Goal: Task Accomplishment & Management: Use online tool/utility

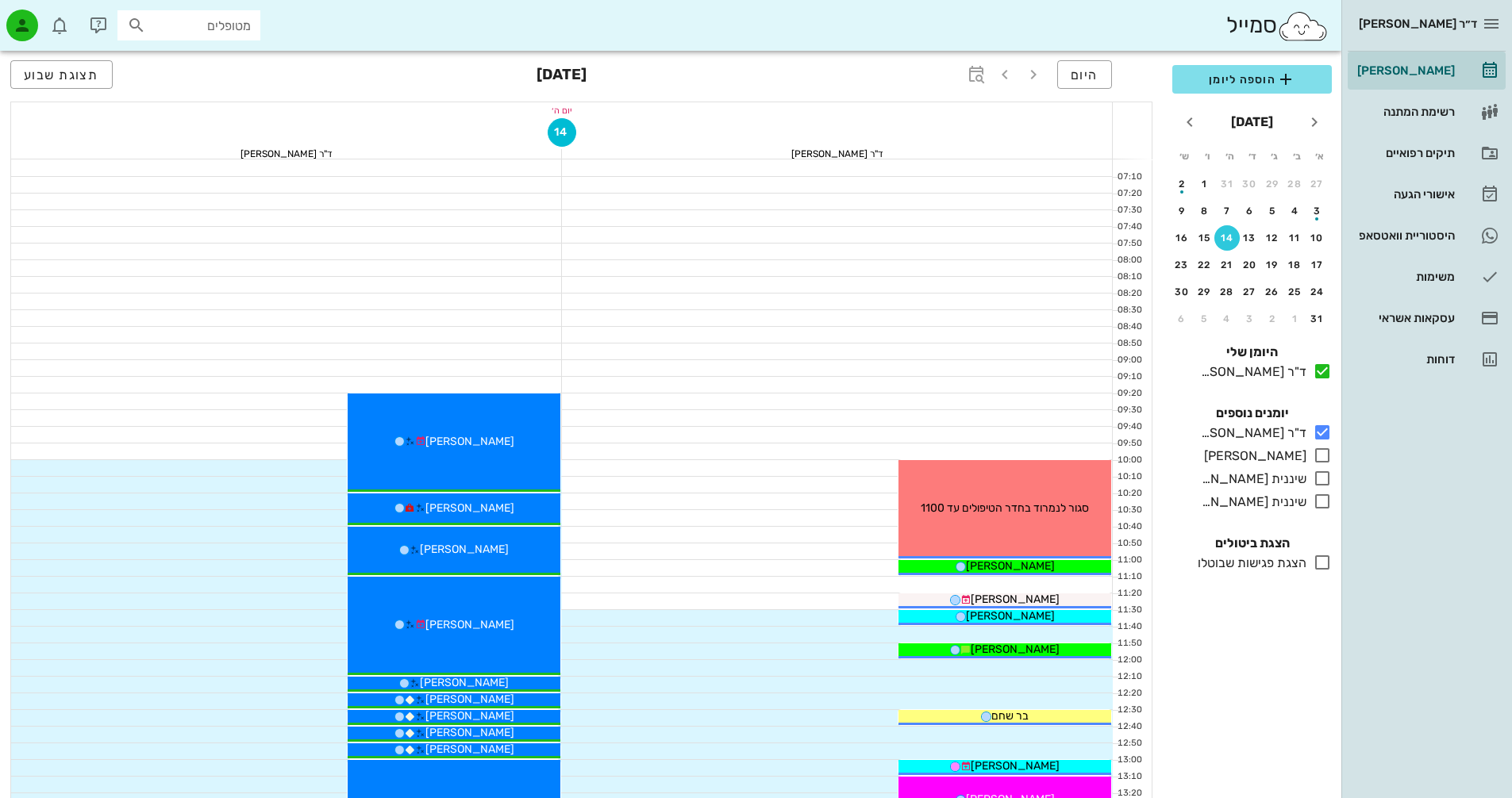
scroll to position [715, 0]
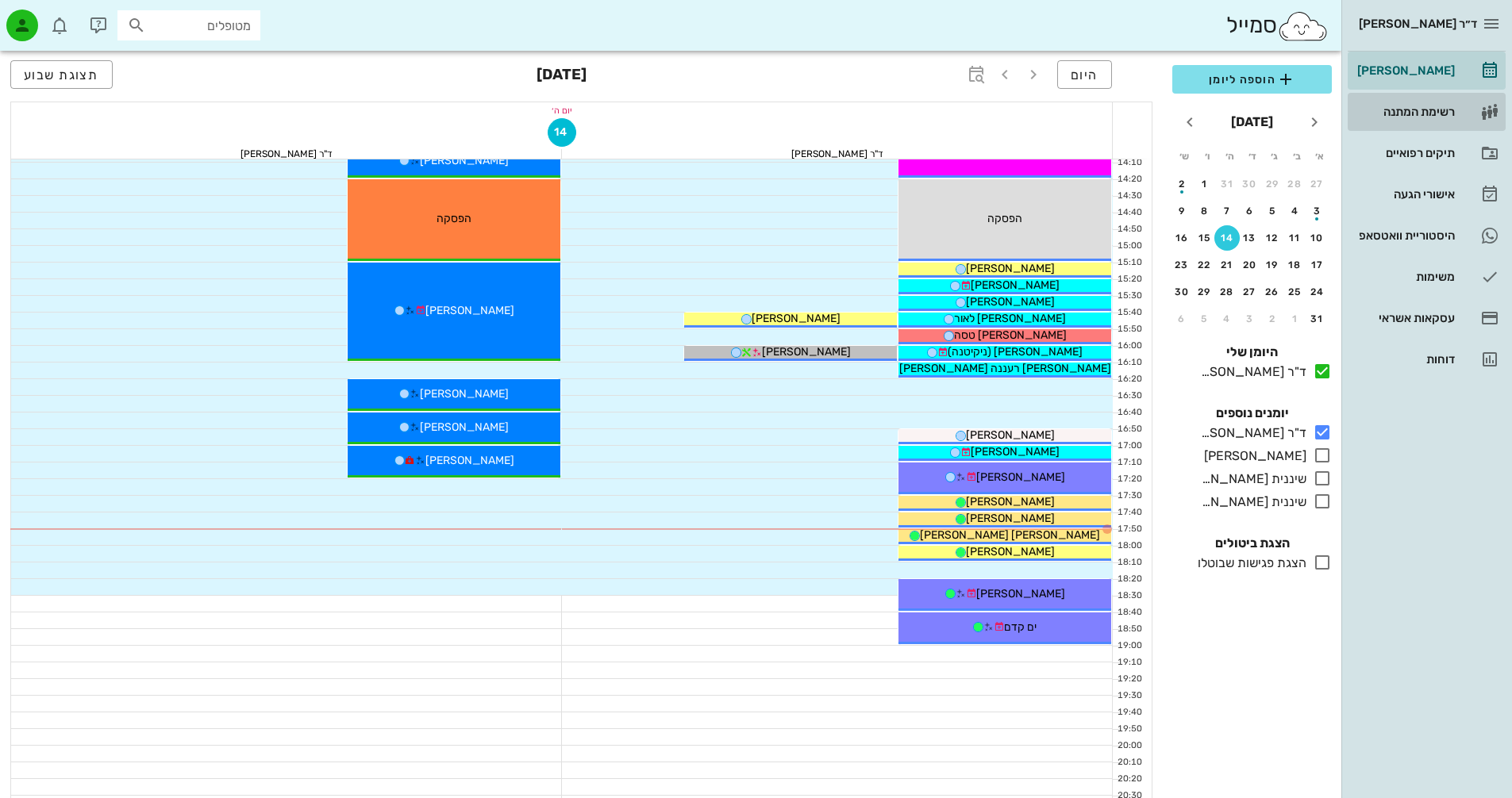
click at [1428, 110] on div "רשימת המתנה" at bounding box center [1405, 112] width 101 height 12
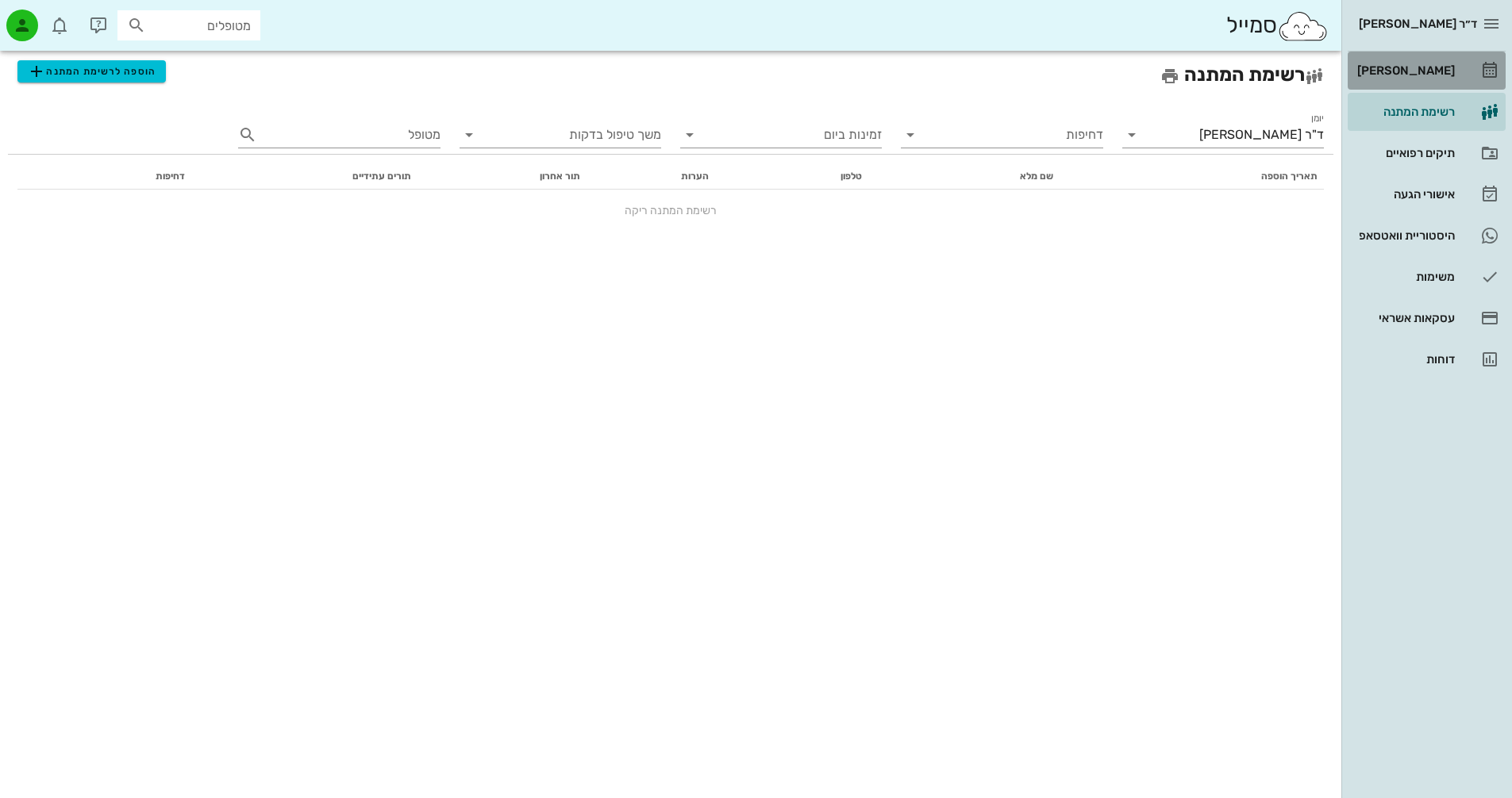
click at [1443, 69] on div "[PERSON_NAME]" at bounding box center [1405, 70] width 101 height 12
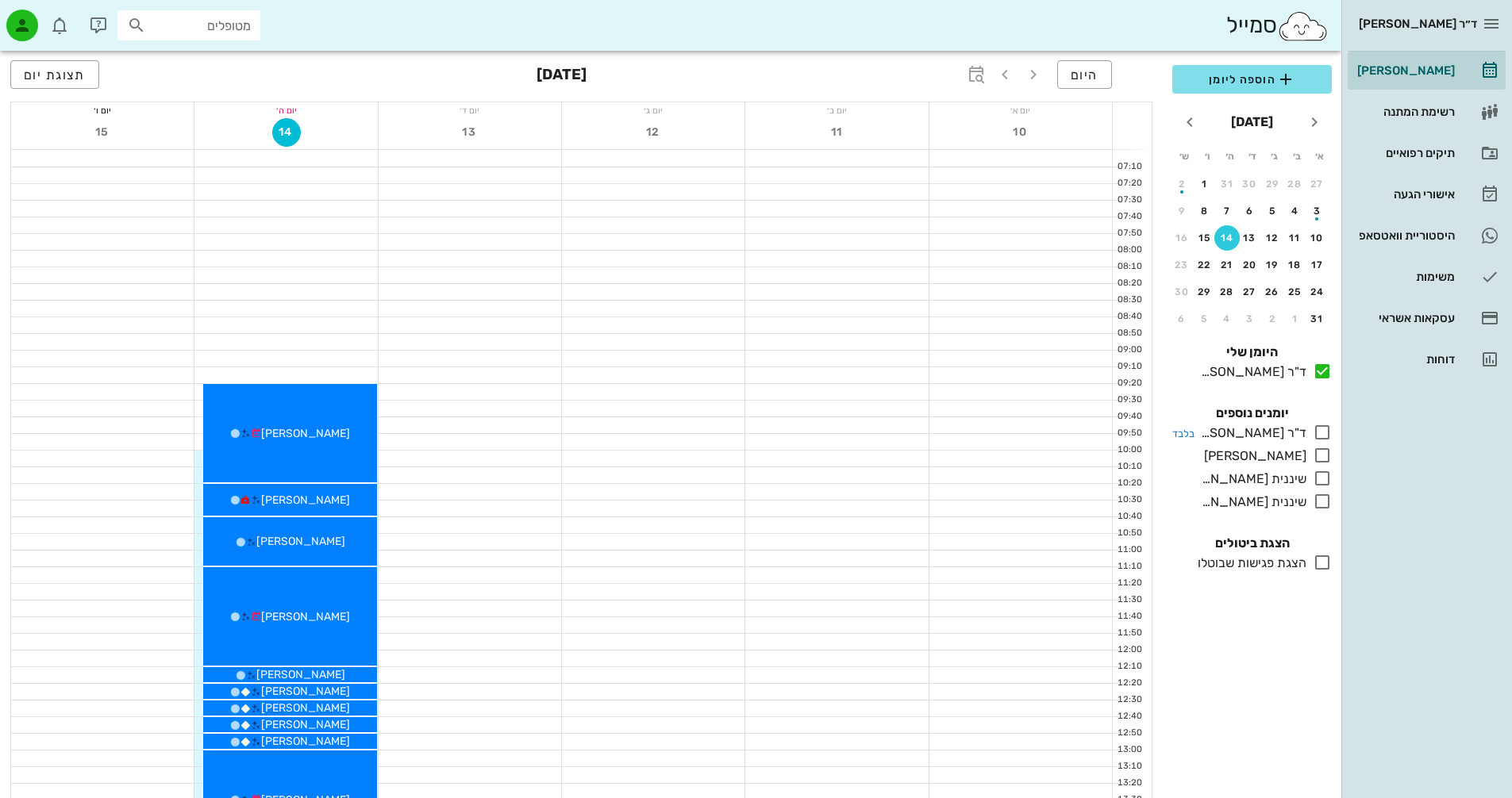
click at [1323, 431] on icon at bounding box center [1323, 432] width 19 height 19
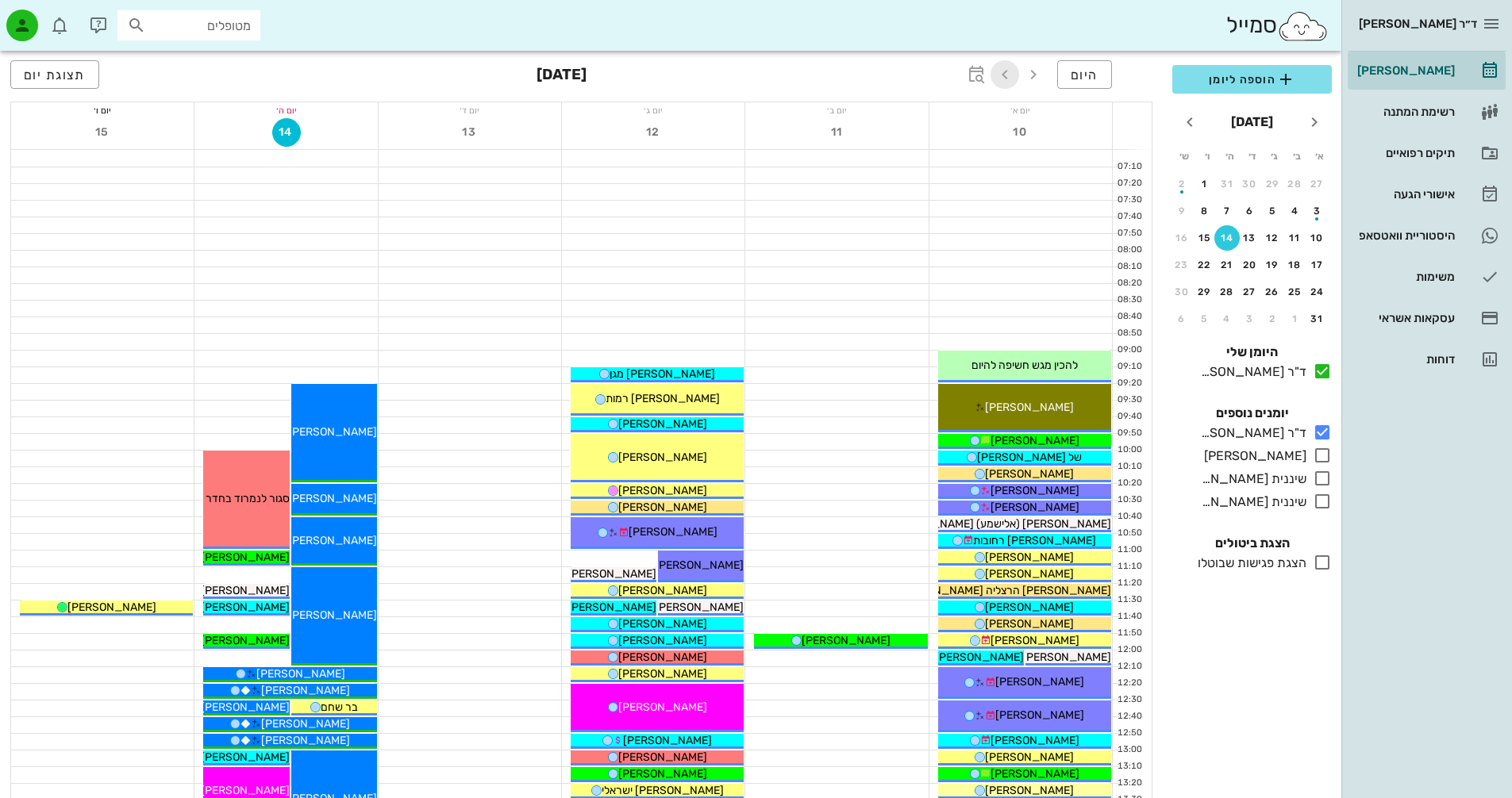
click at [1007, 75] on icon "button" at bounding box center [1005, 75] width 19 height 19
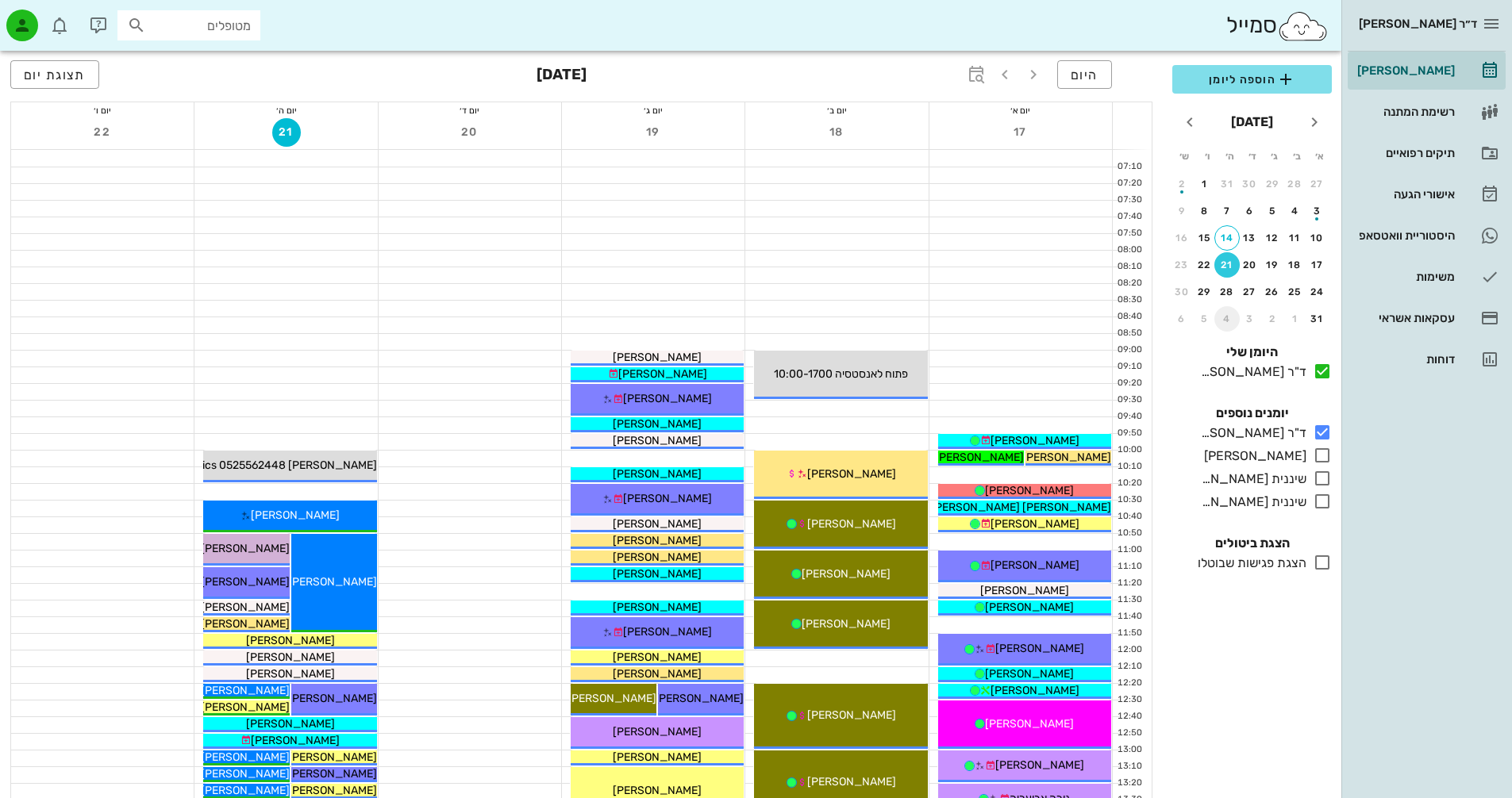
click at [1226, 317] on div "4" at bounding box center [1227, 319] width 25 height 11
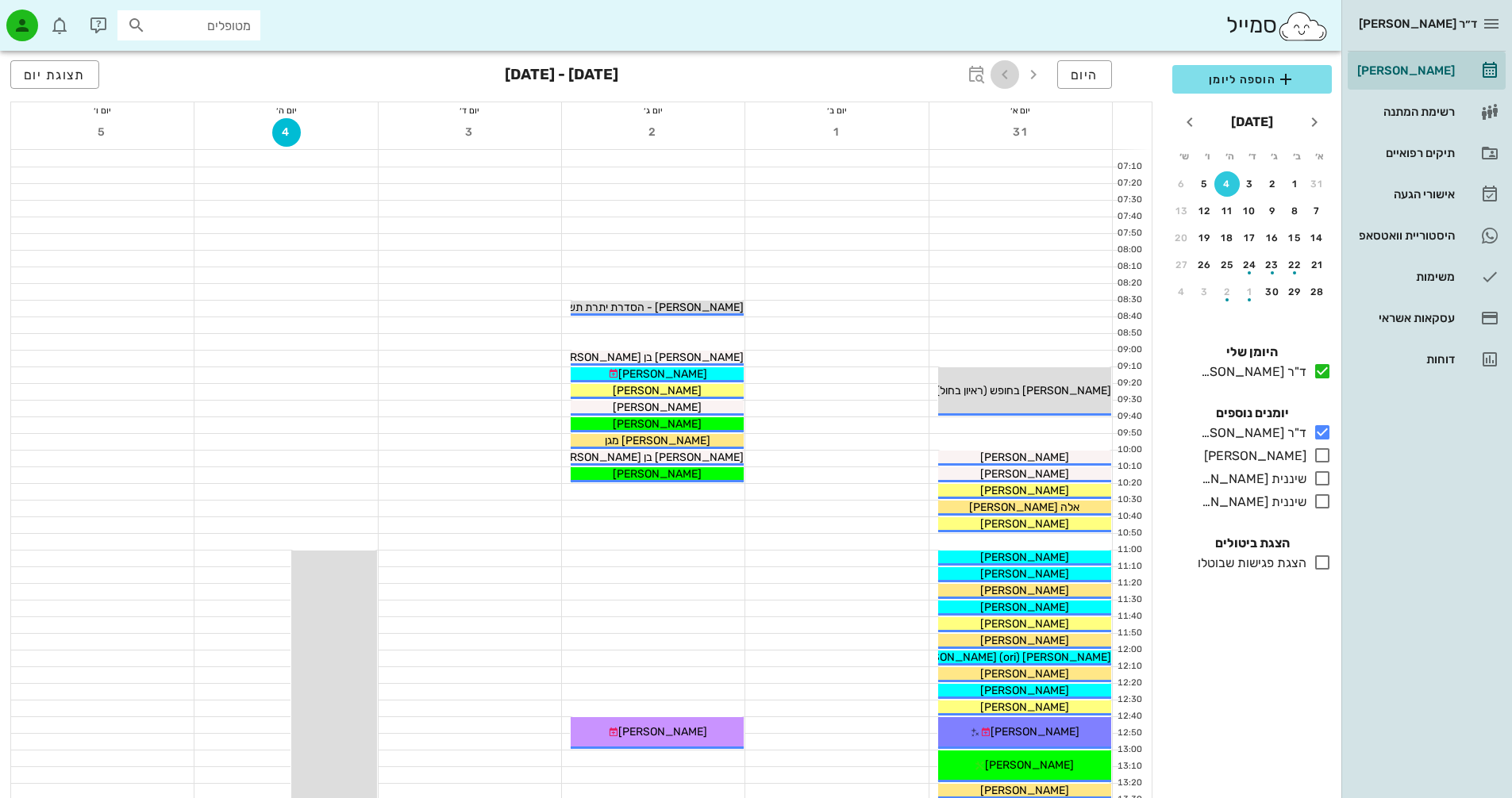
click at [1003, 76] on icon "button" at bounding box center [1005, 75] width 19 height 19
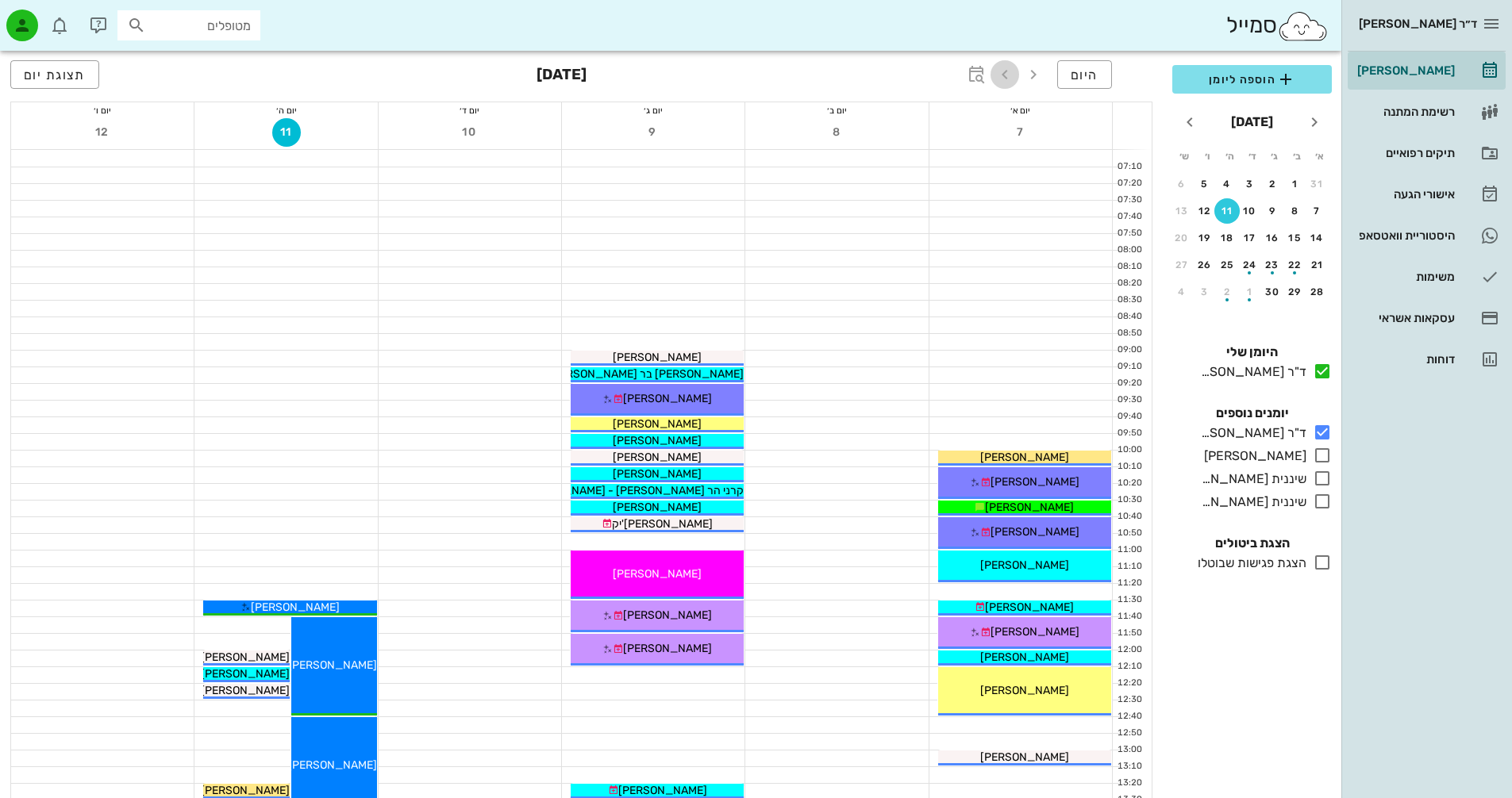
click at [1003, 76] on icon "button" at bounding box center [1005, 75] width 19 height 19
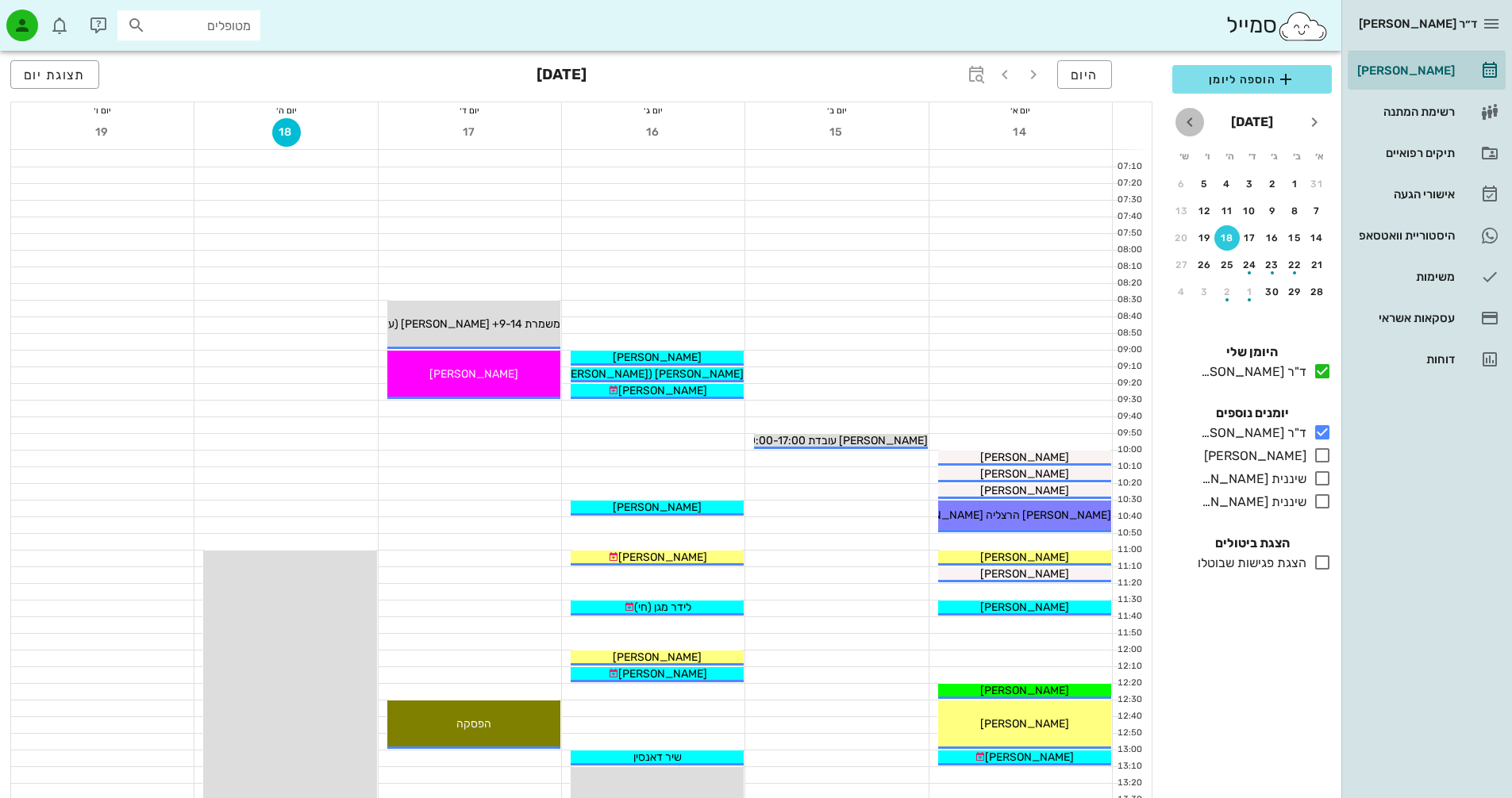
click at [1189, 119] on icon "חודש הבא" at bounding box center [1190, 122] width 19 height 19
click at [1317, 119] on icon "חודש שעבר" at bounding box center [1315, 122] width 19 height 19
click at [1000, 71] on icon "button" at bounding box center [1005, 75] width 19 height 19
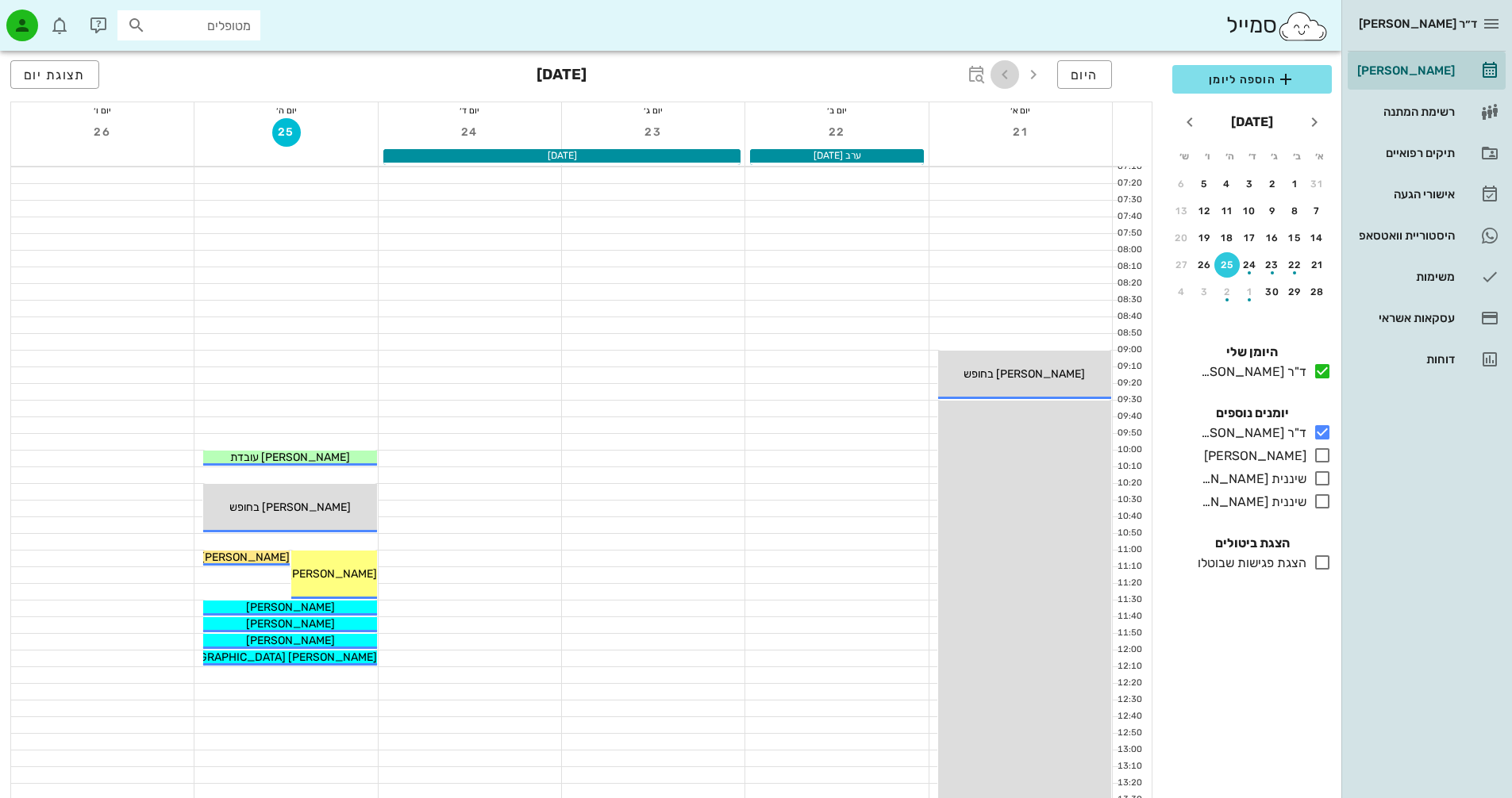
click at [1003, 69] on icon "button" at bounding box center [1005, 75] width 19 height 19
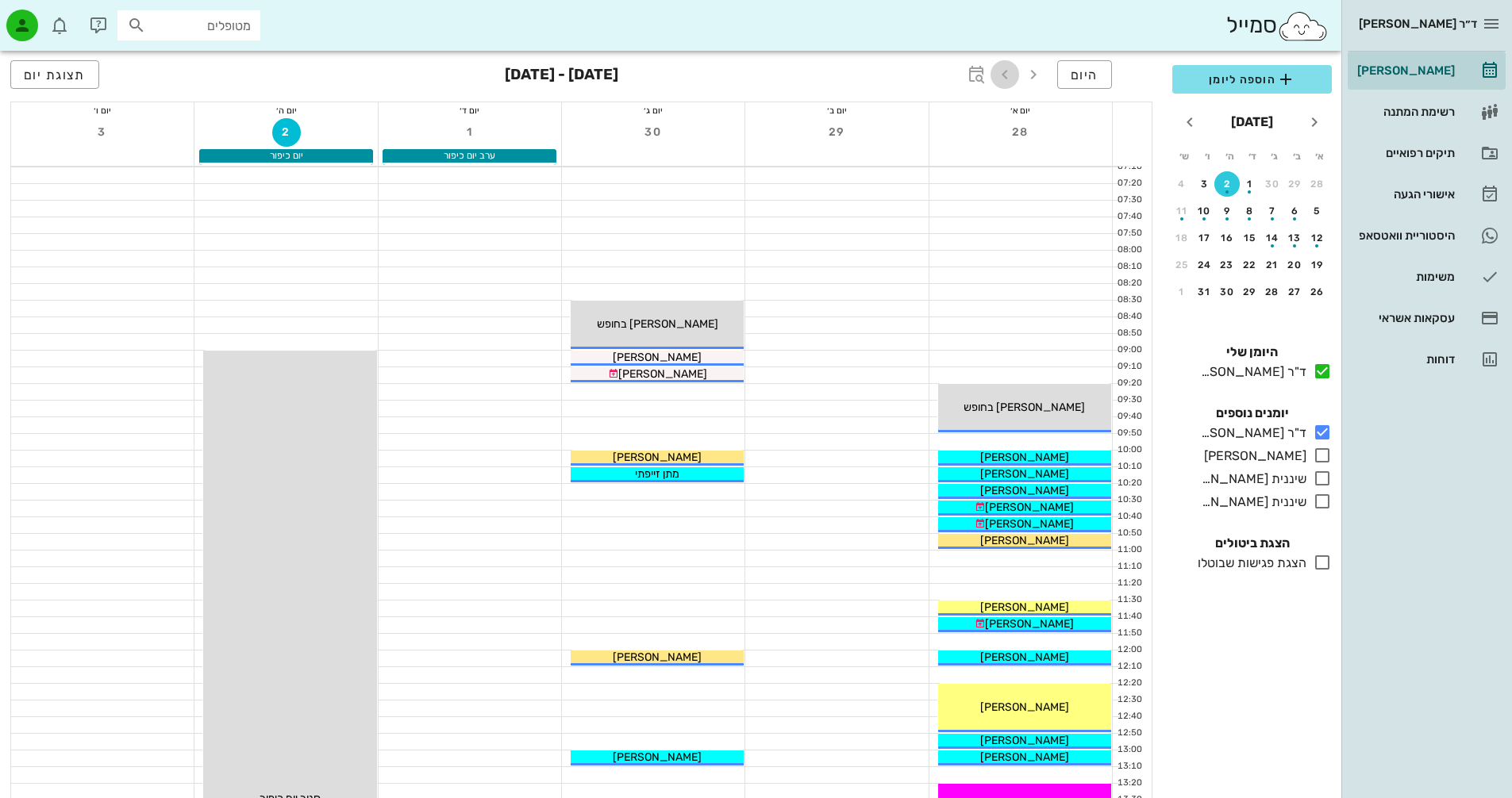
click at [1003, 70] on icon "button" at bounding box center [1005, 75] width 19 height 19
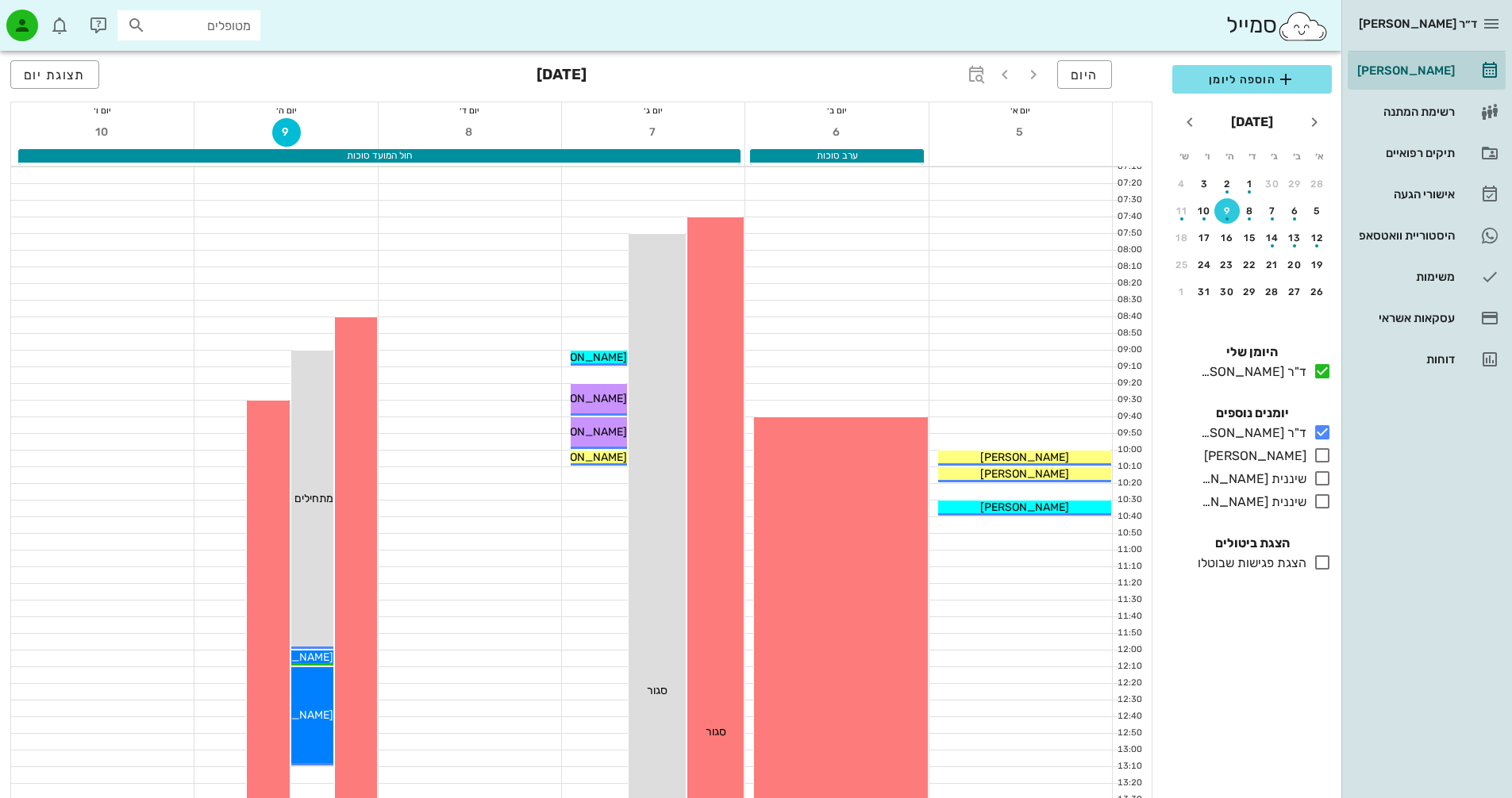
click at [843, 301] on div at bounding box center [837, 308] width 183 height 16
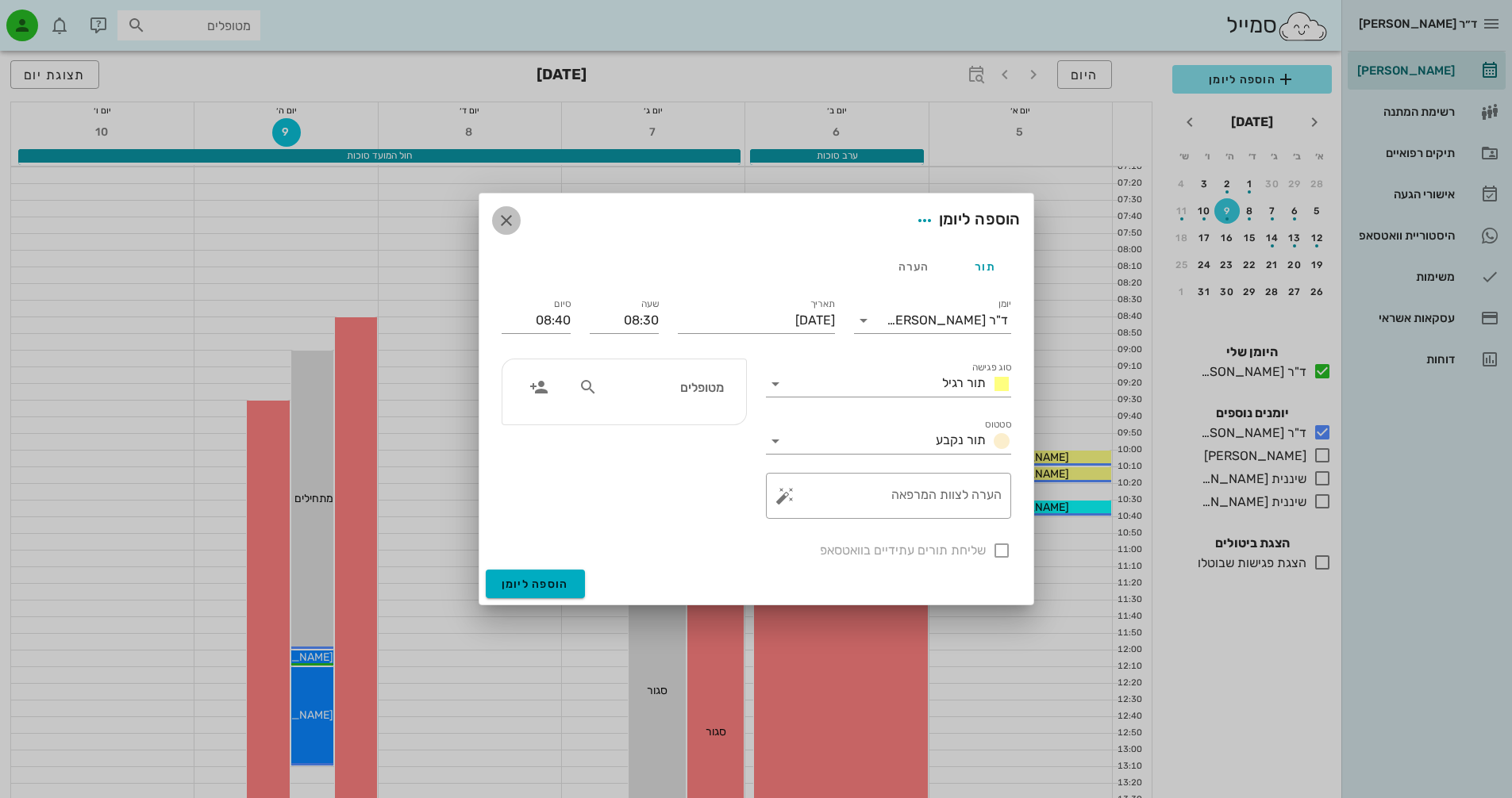
drag, startPoint x: 519, startPoint y: 228, endPoint x: 501, endPoint y: 221, distance: 19.3
click at [518, 227] on span "button" at bounding box center [506, 221] width 29 height 19
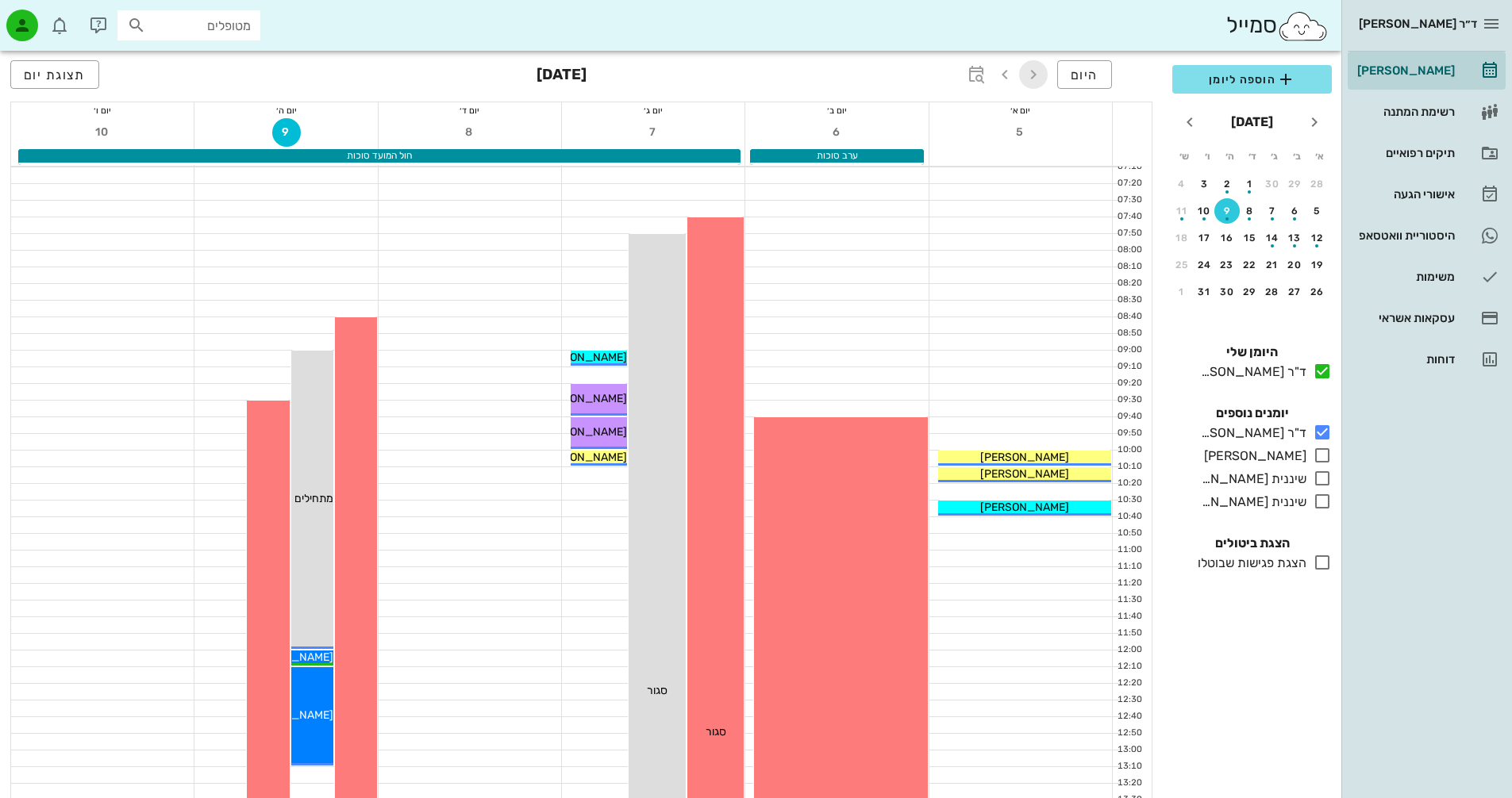
click at [1035, 76] on icon "button" at bounding box center [1034, 75] width 19 height 19
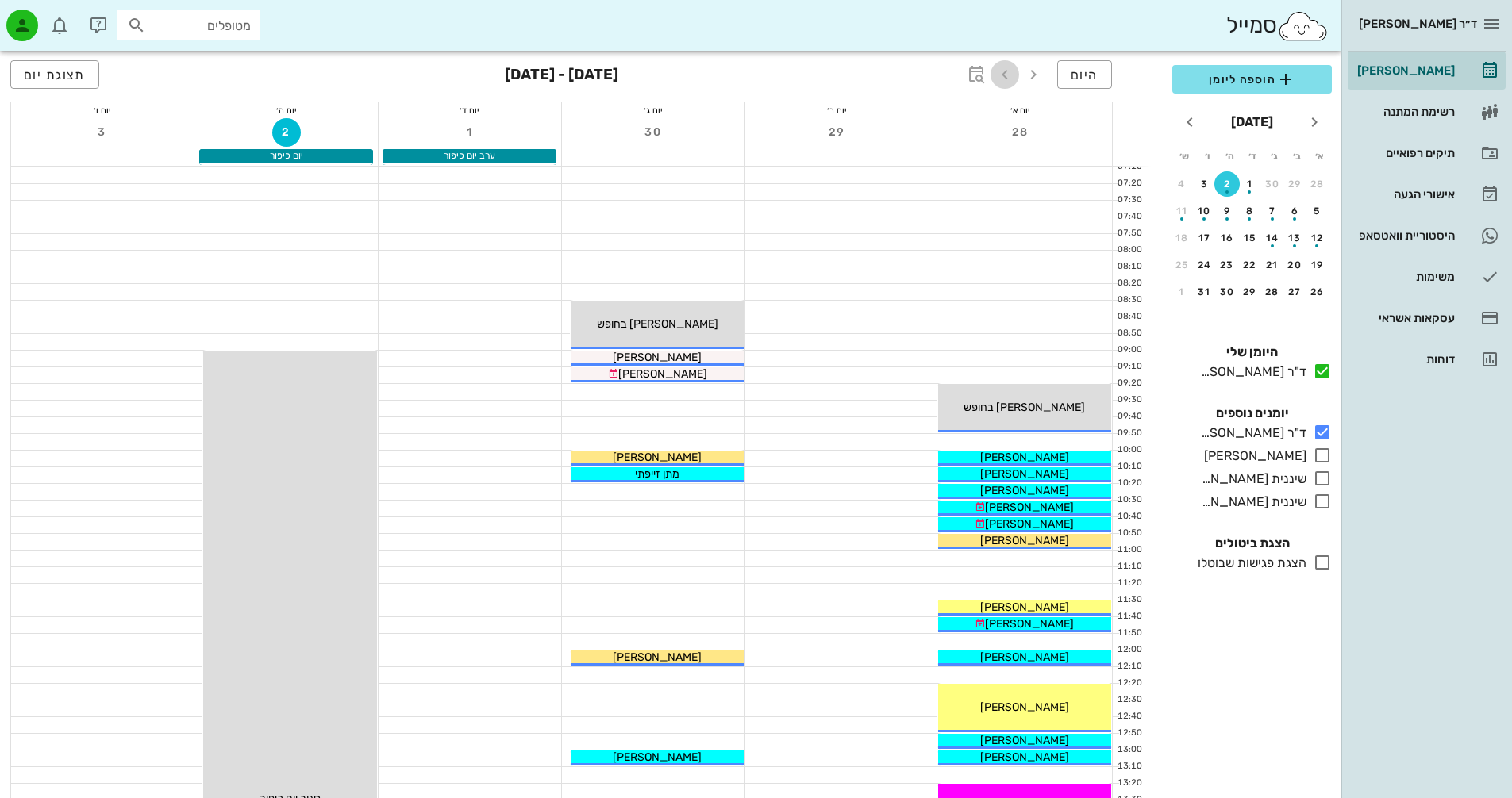
click at [1004, 76] on icon "button" at bounding box center [1005, 75] width 19 height 19
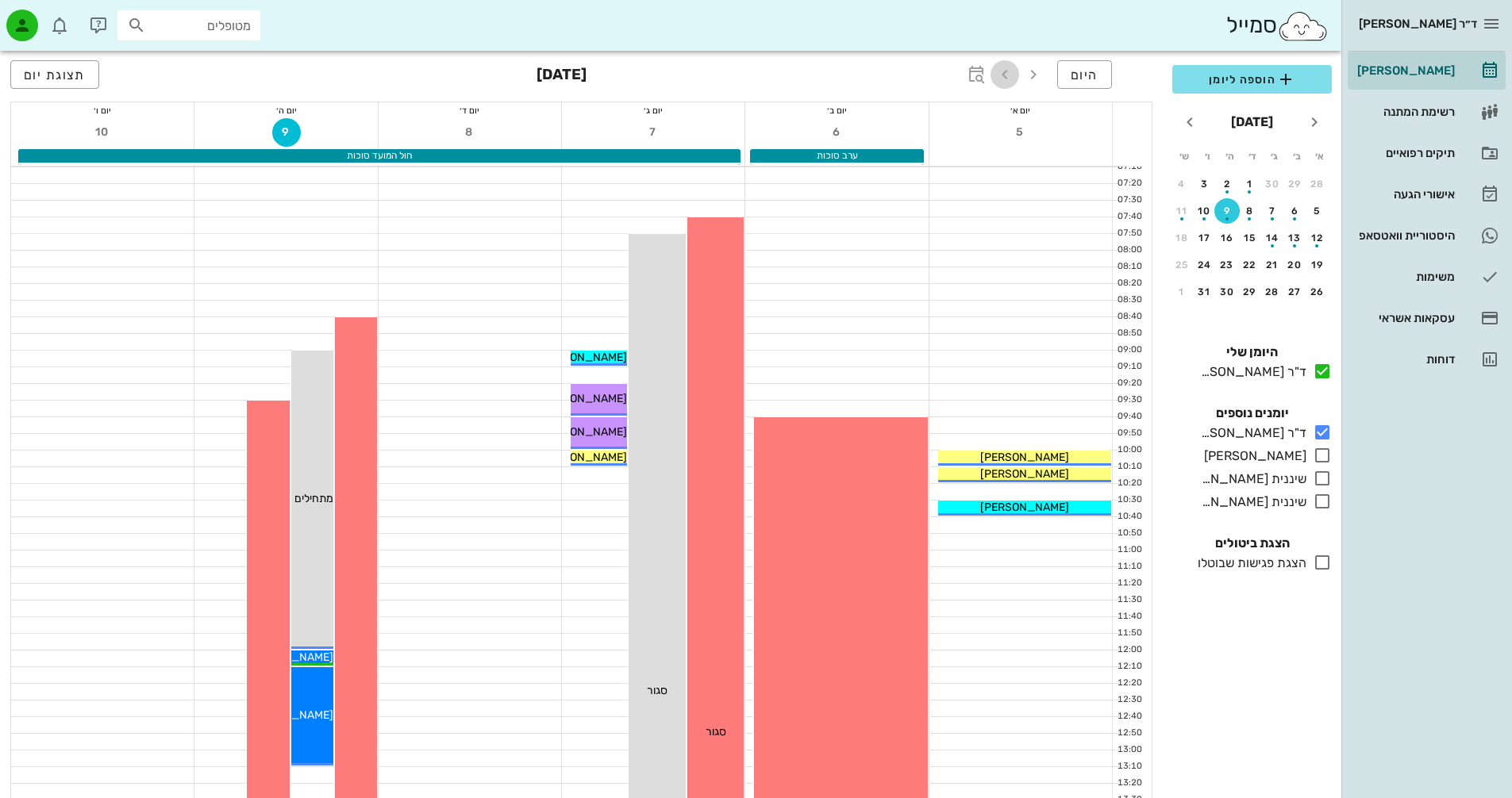
click at [1004, 76] on icon "button" at bounding box center [1005, 75] width 19 height 19
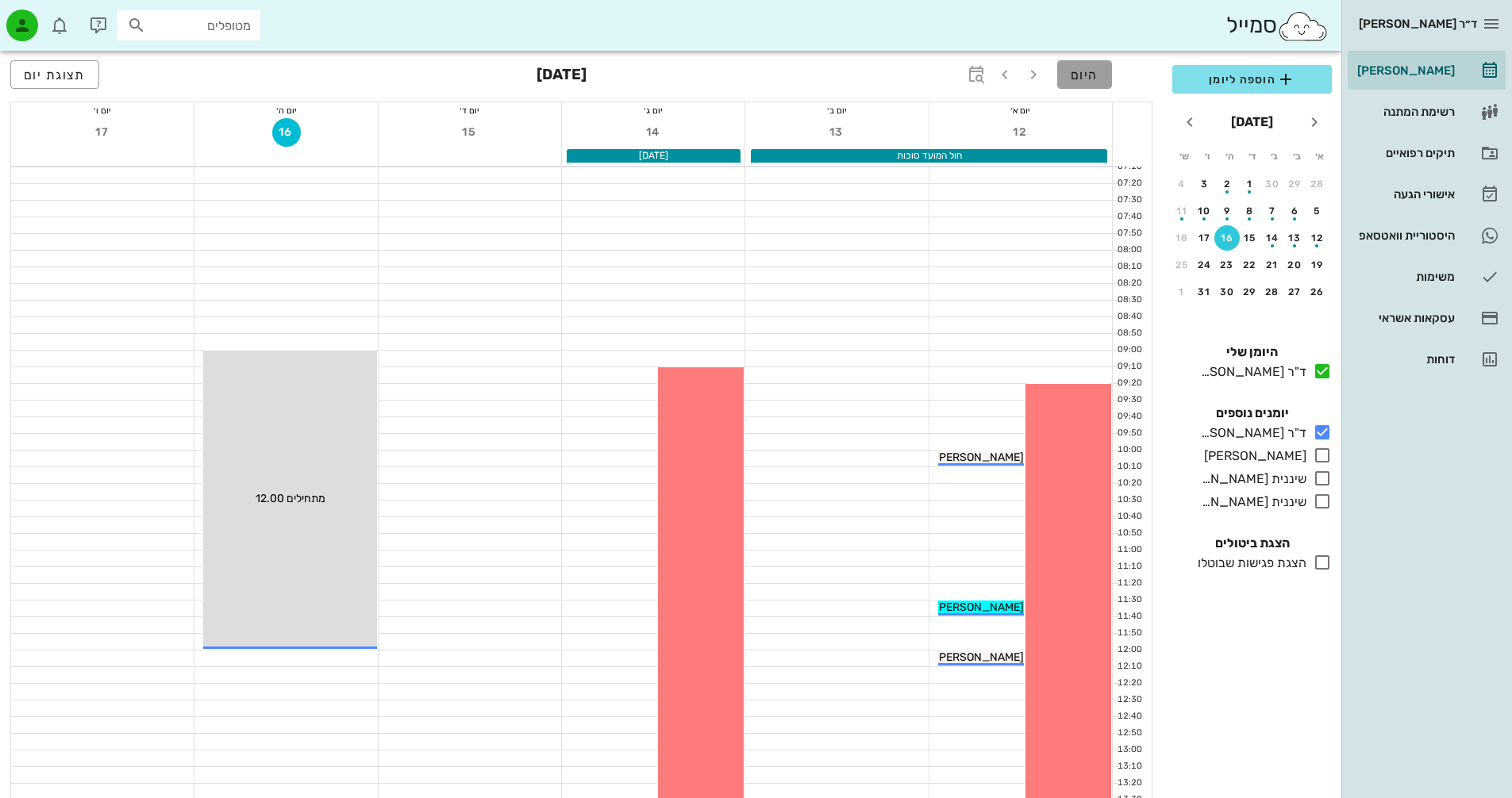
click at [1086, 74] on span "היום" at bounding box center [1085, 75] width 28 height 15
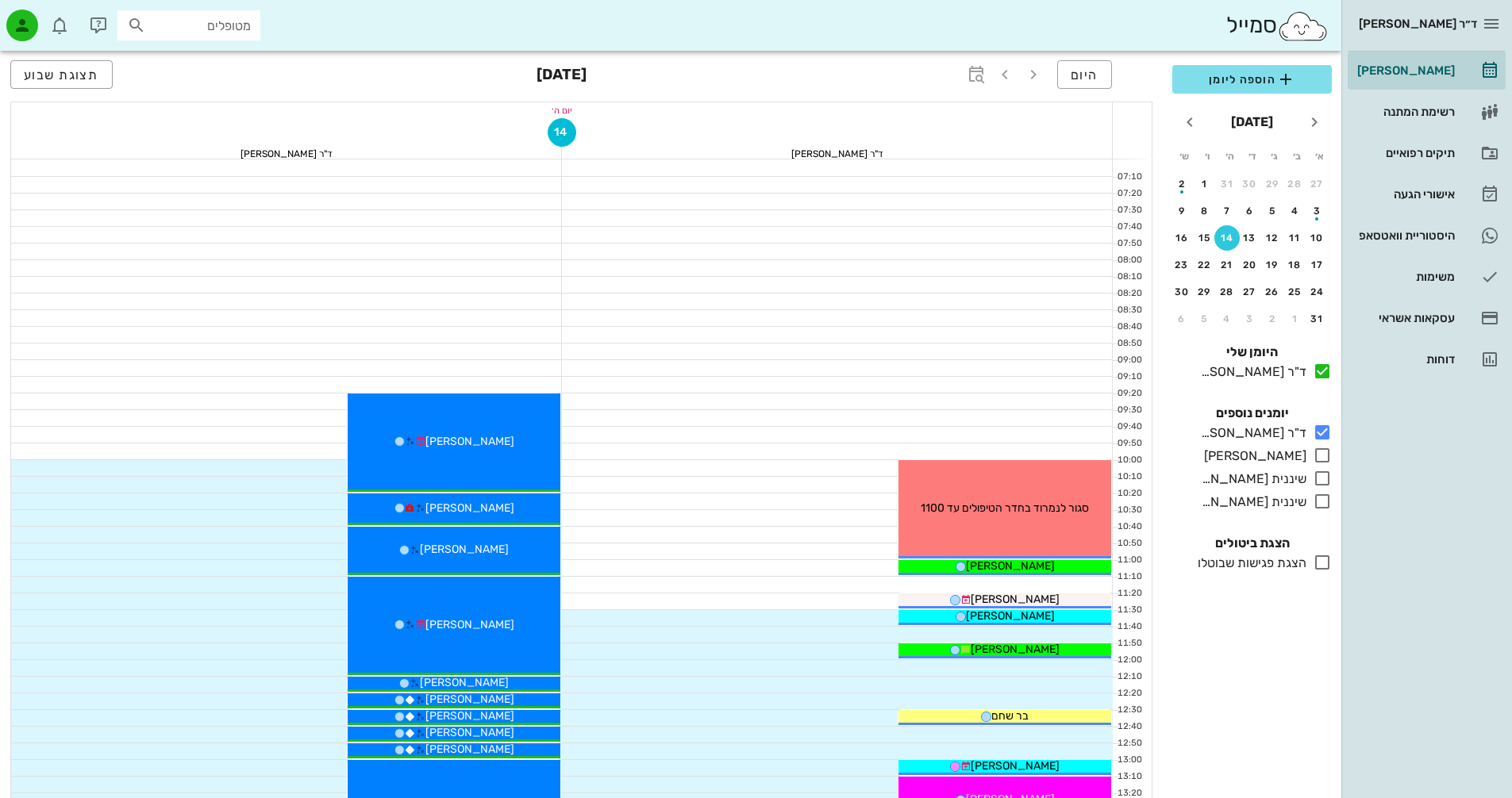
click at [740, 612] on div at bounding box center [837, 618] width 551 height 16
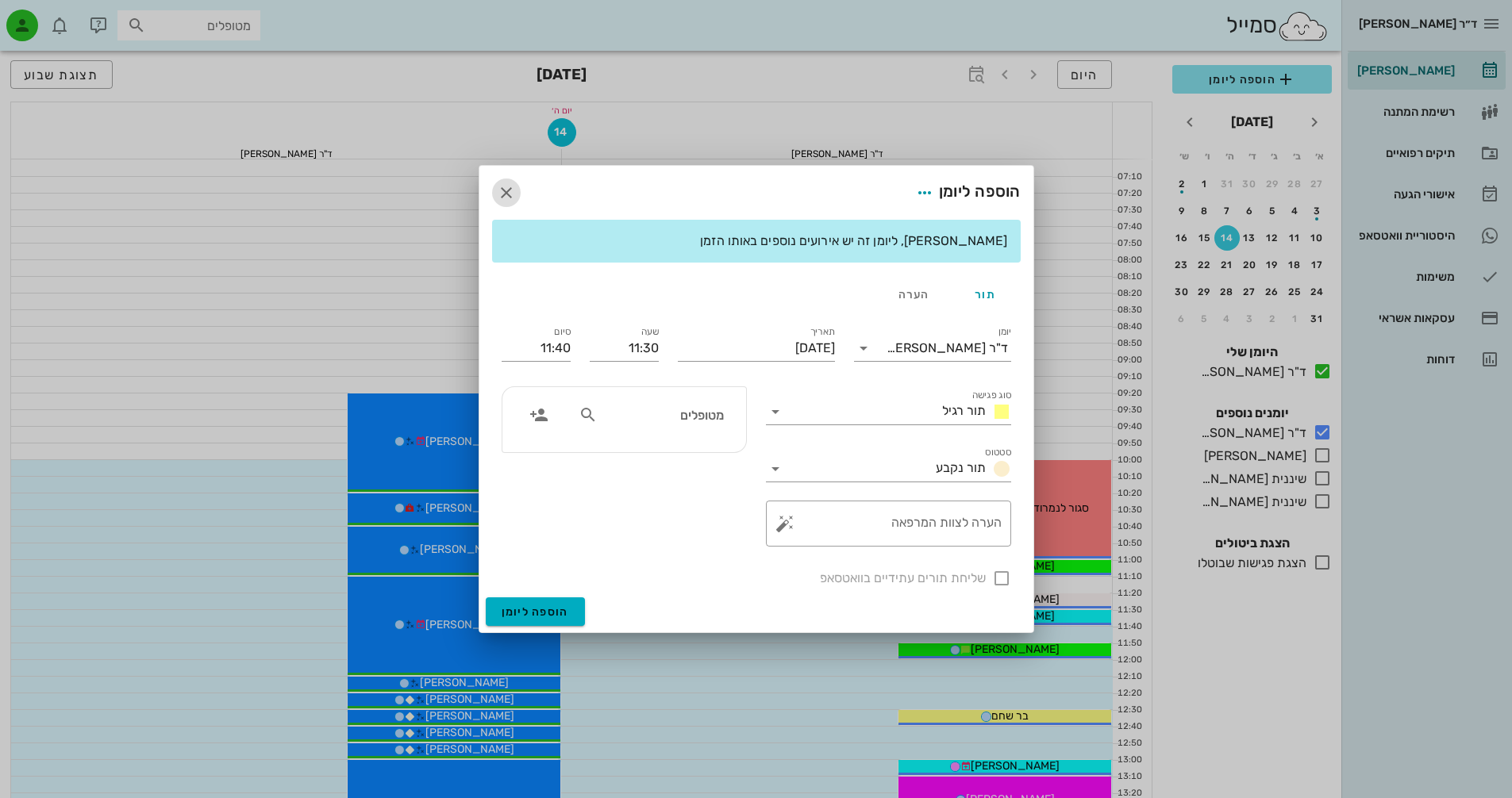
click at [505, 193] on icon "button" at bounding box center [506, 193] width 19 height 19
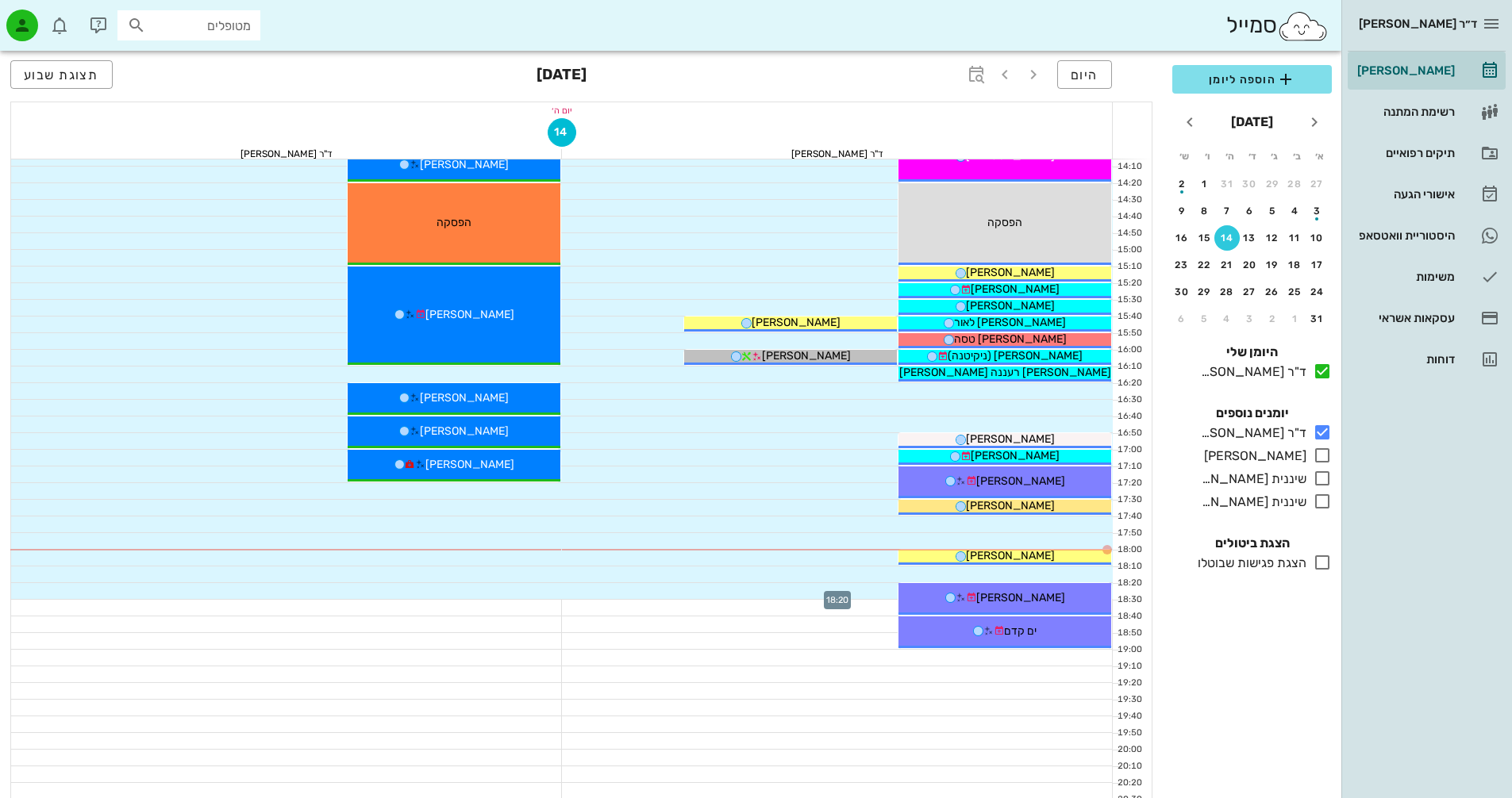
scroll to position [683, 0]
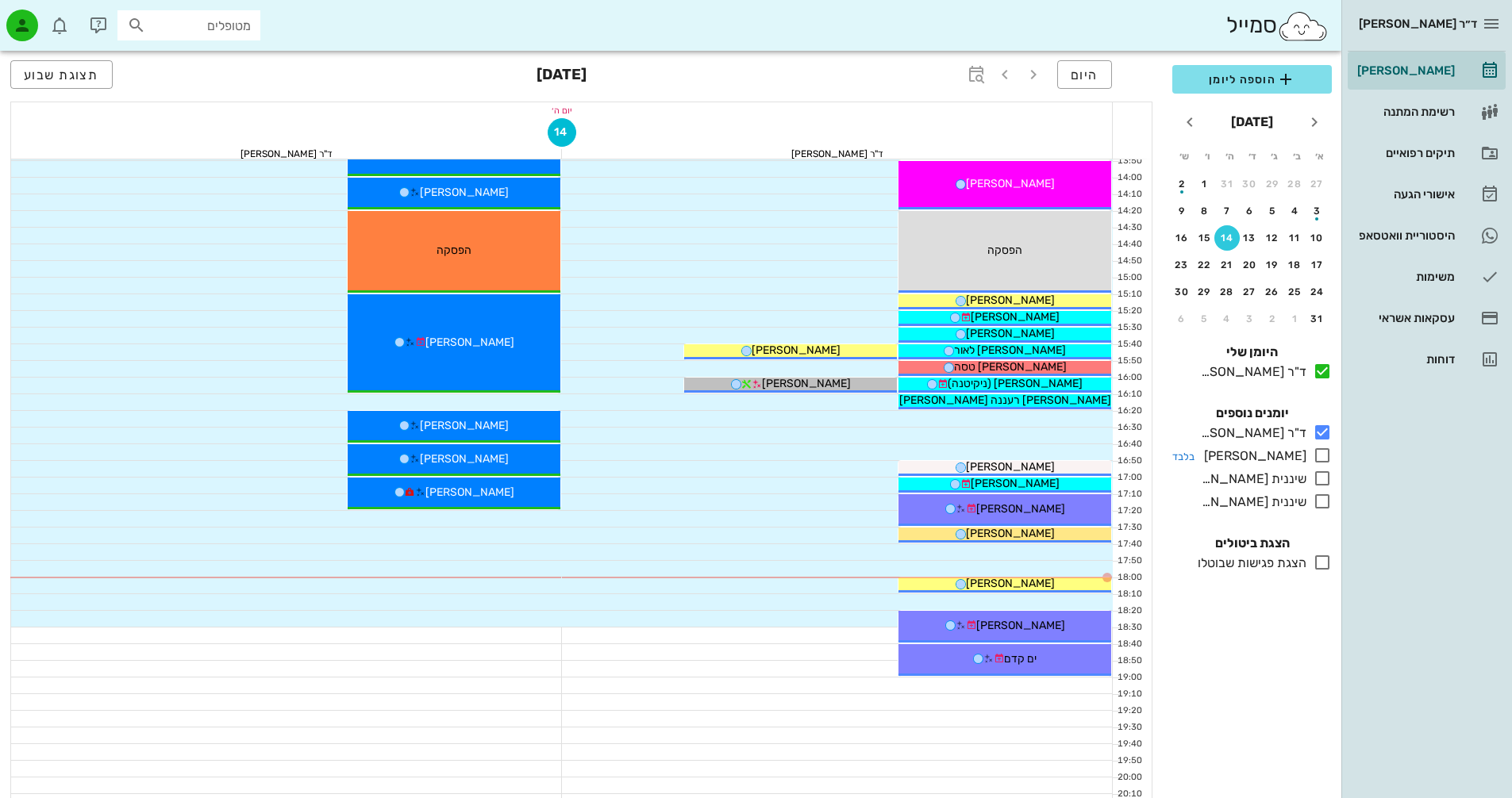
click at [1326, 453] on icon at bounding box center [1323, 455] width 19 height 19
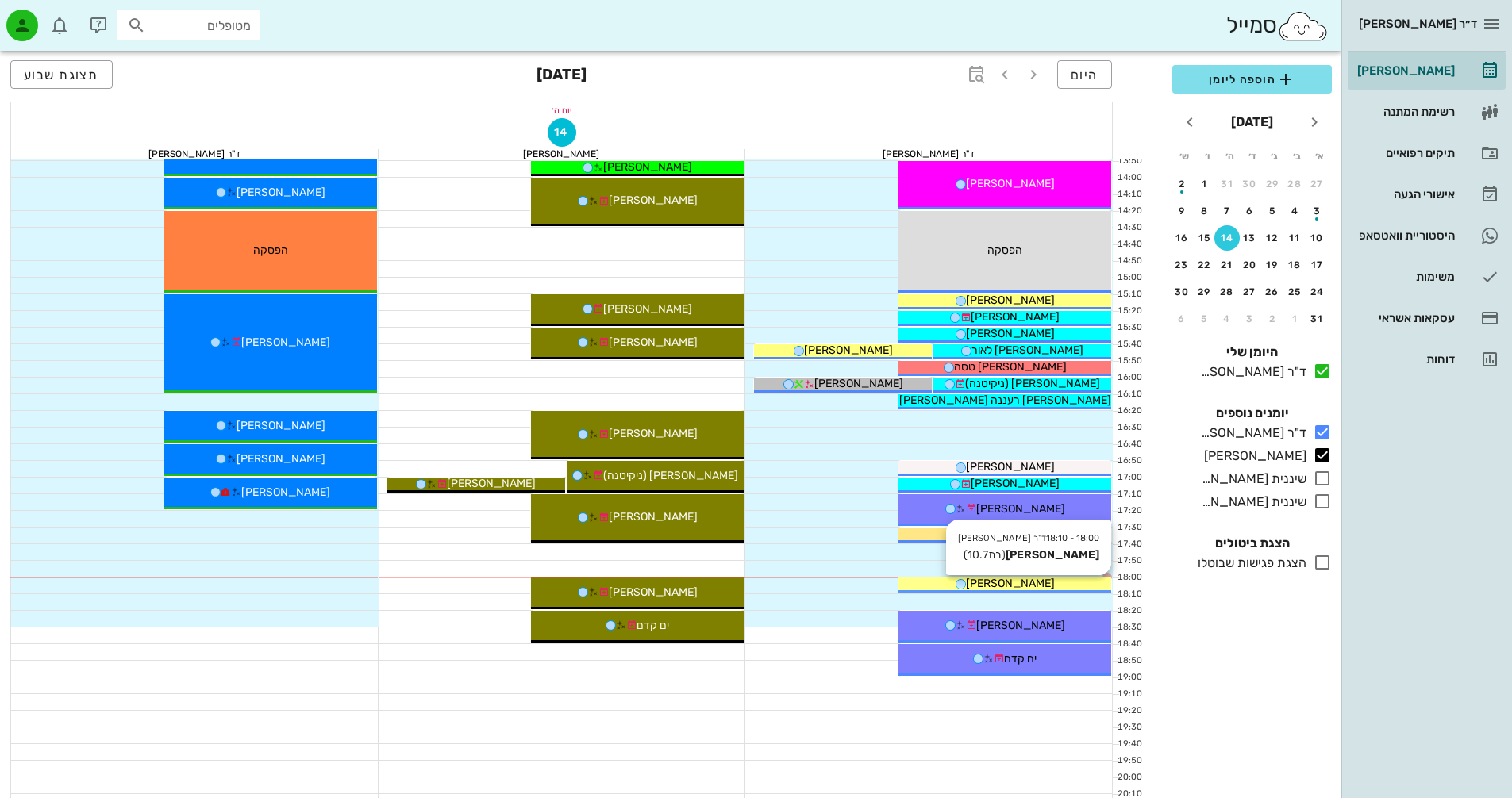
click at [1031, 585] on span "[PERSON_NAME]" at bounding box center [1010, 583] width 89 height 13
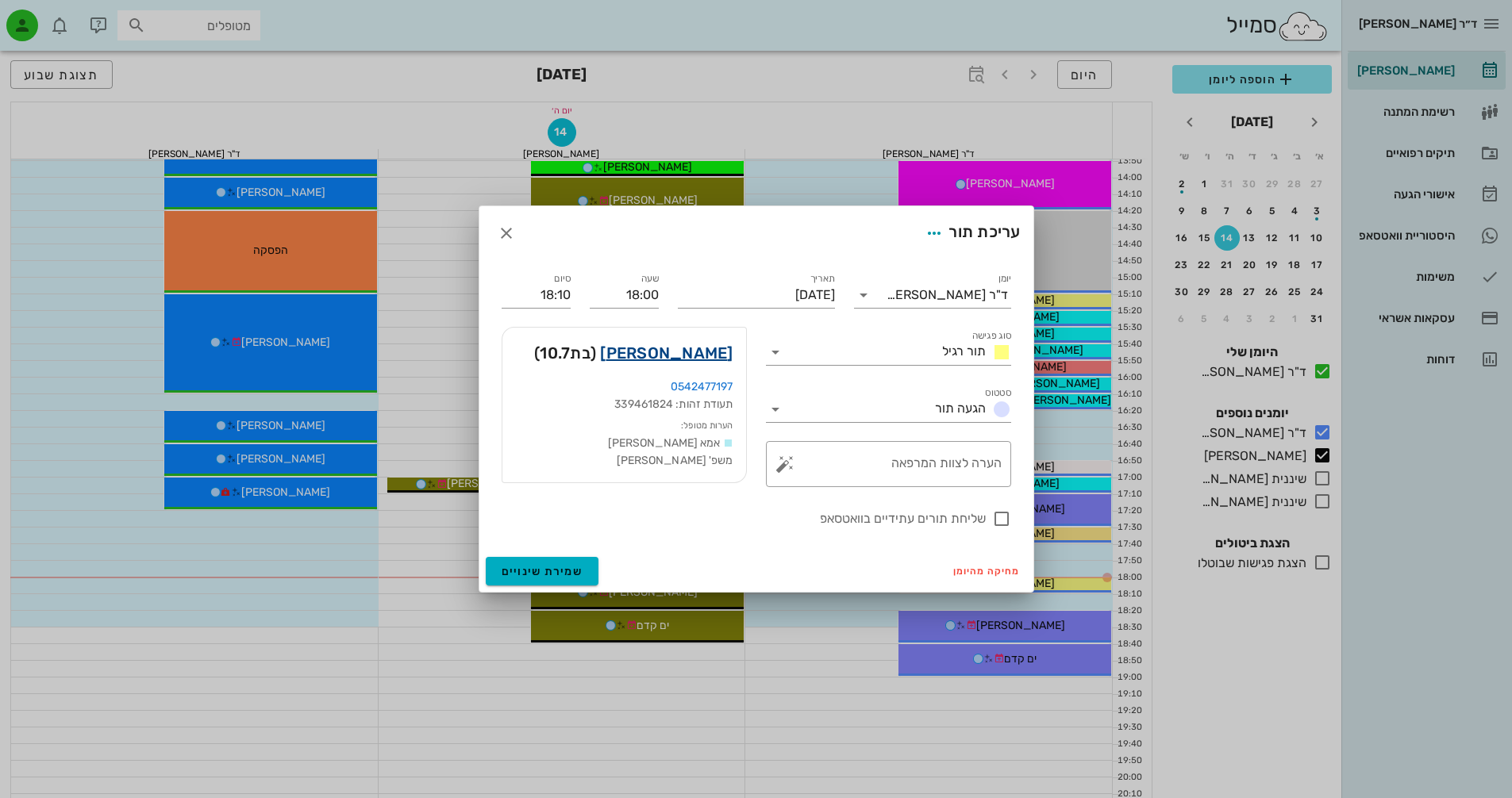
click at [699, 348] on link "[PERSON_NAME]" at bounding box center [666, 352] width 133 height 25
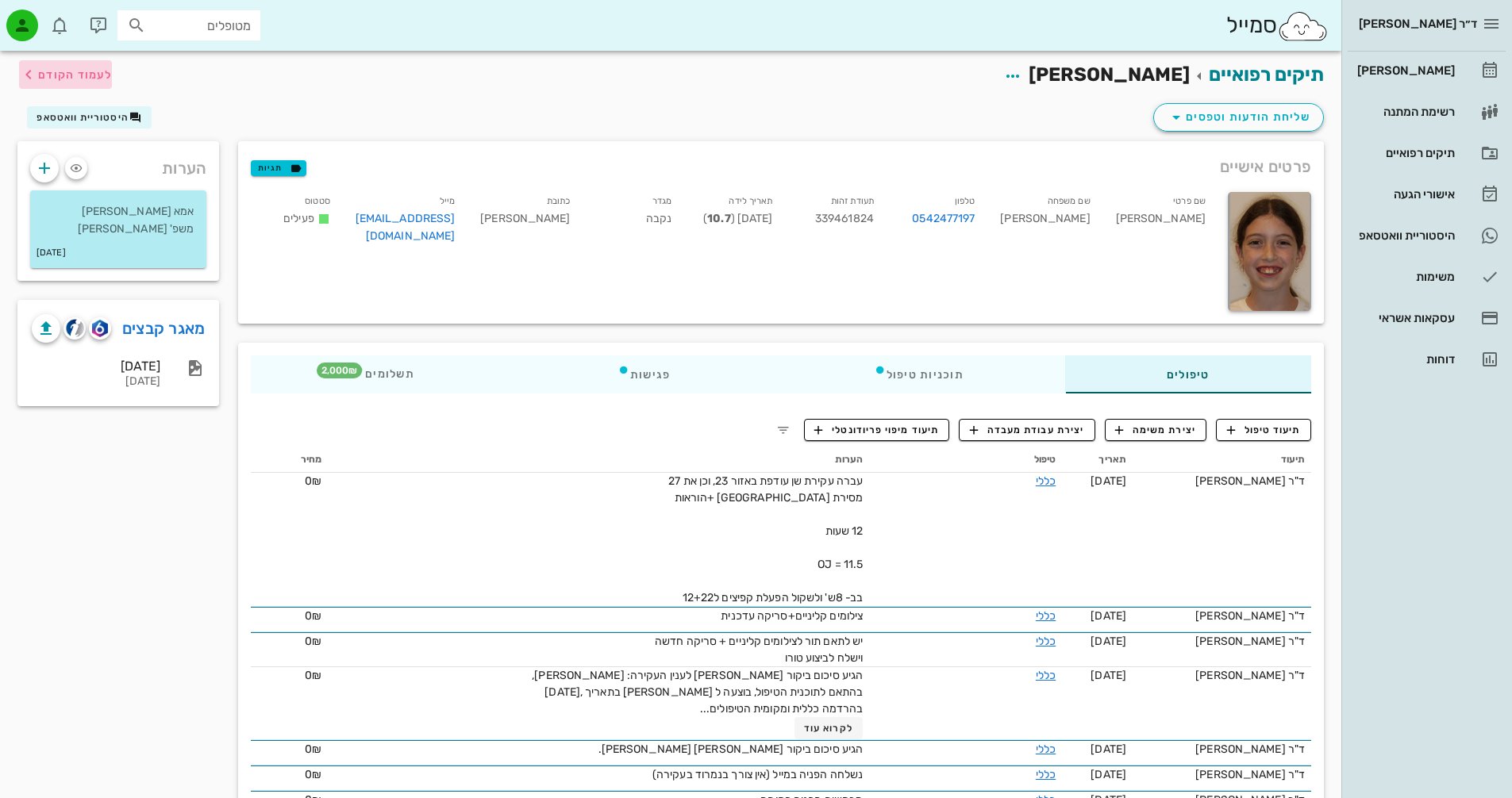
click at [71, 76] on span "לעמוד הקודם" at bounding box center [75, 75] width 74 height 13
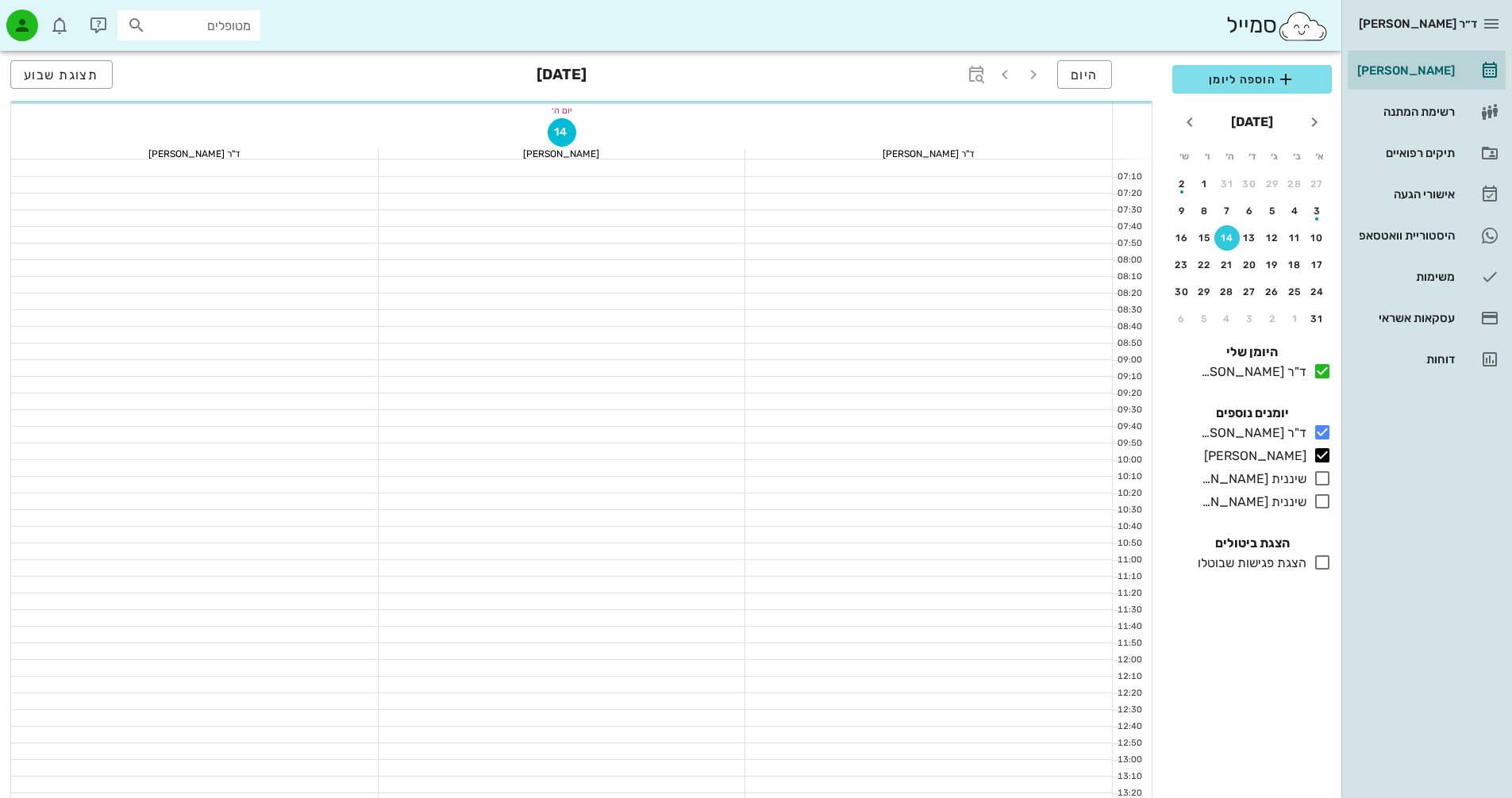
scroll to position [683, 0]
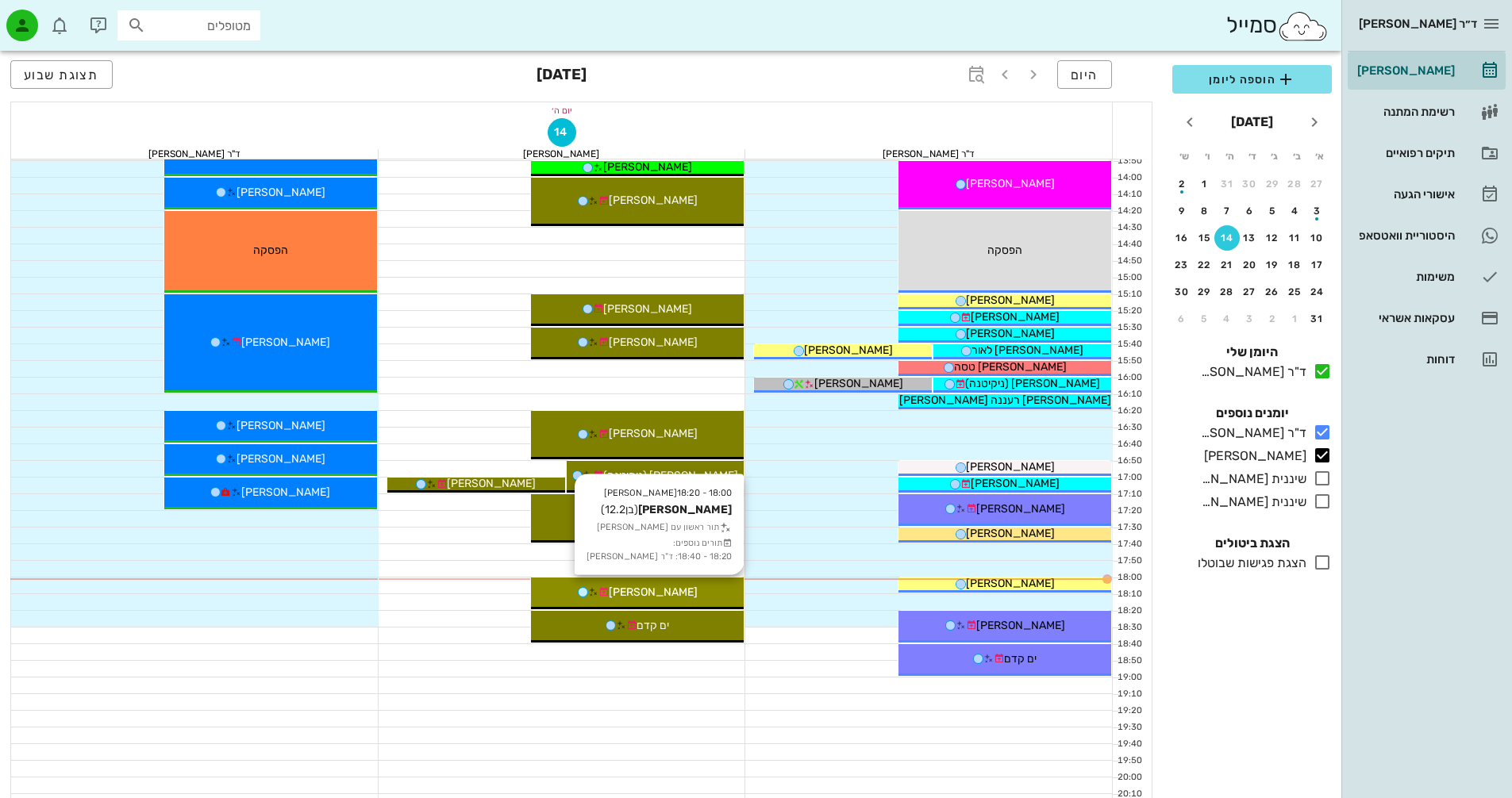
click at [679, 600] on div "[PERSON_NAME]" at bounding box center [637, 592] width 213 height 17
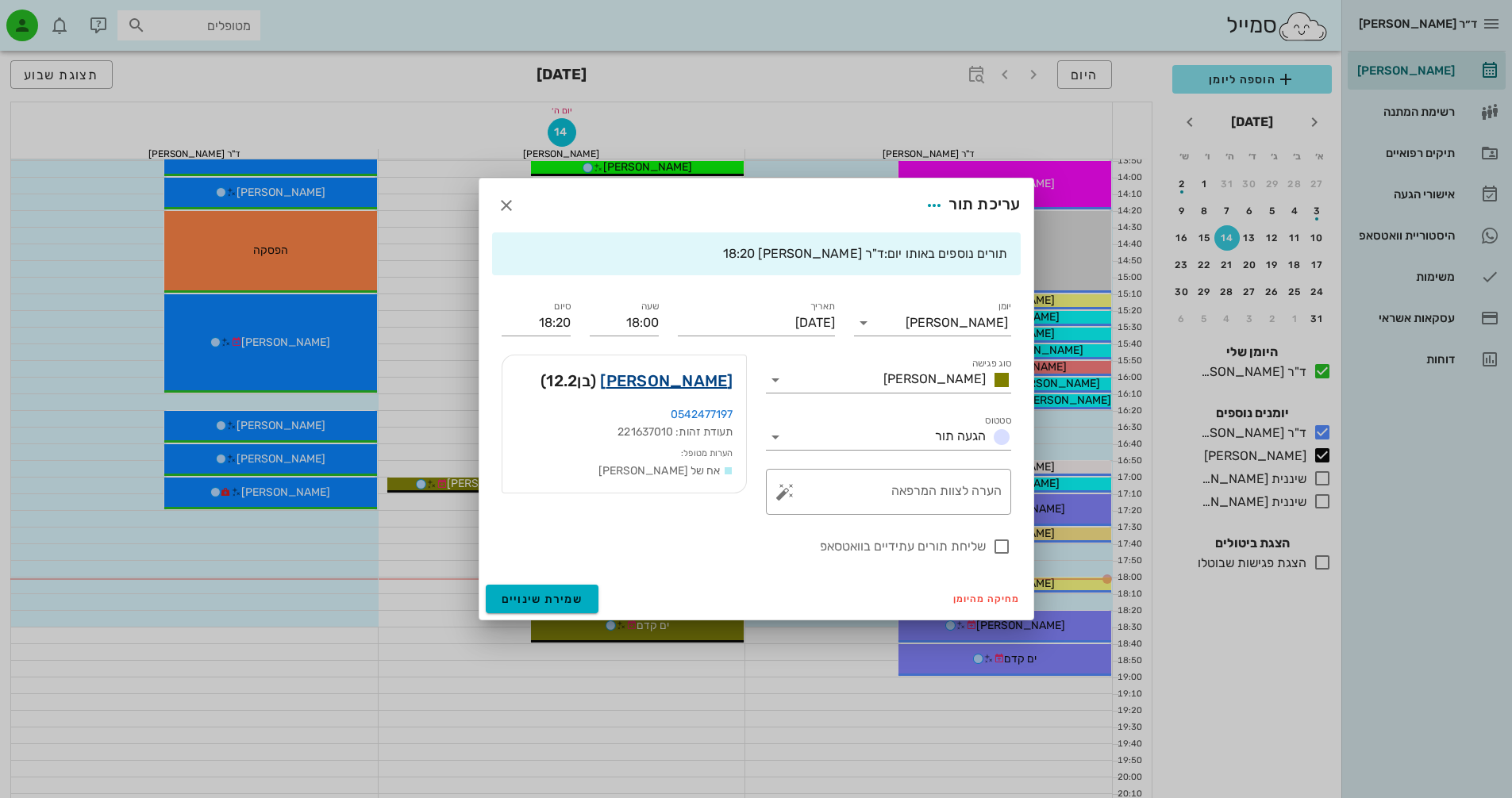
click at [687, 385] on link "[PERSON_NAME]" at bounding box center [666, 381] width 133 height 25
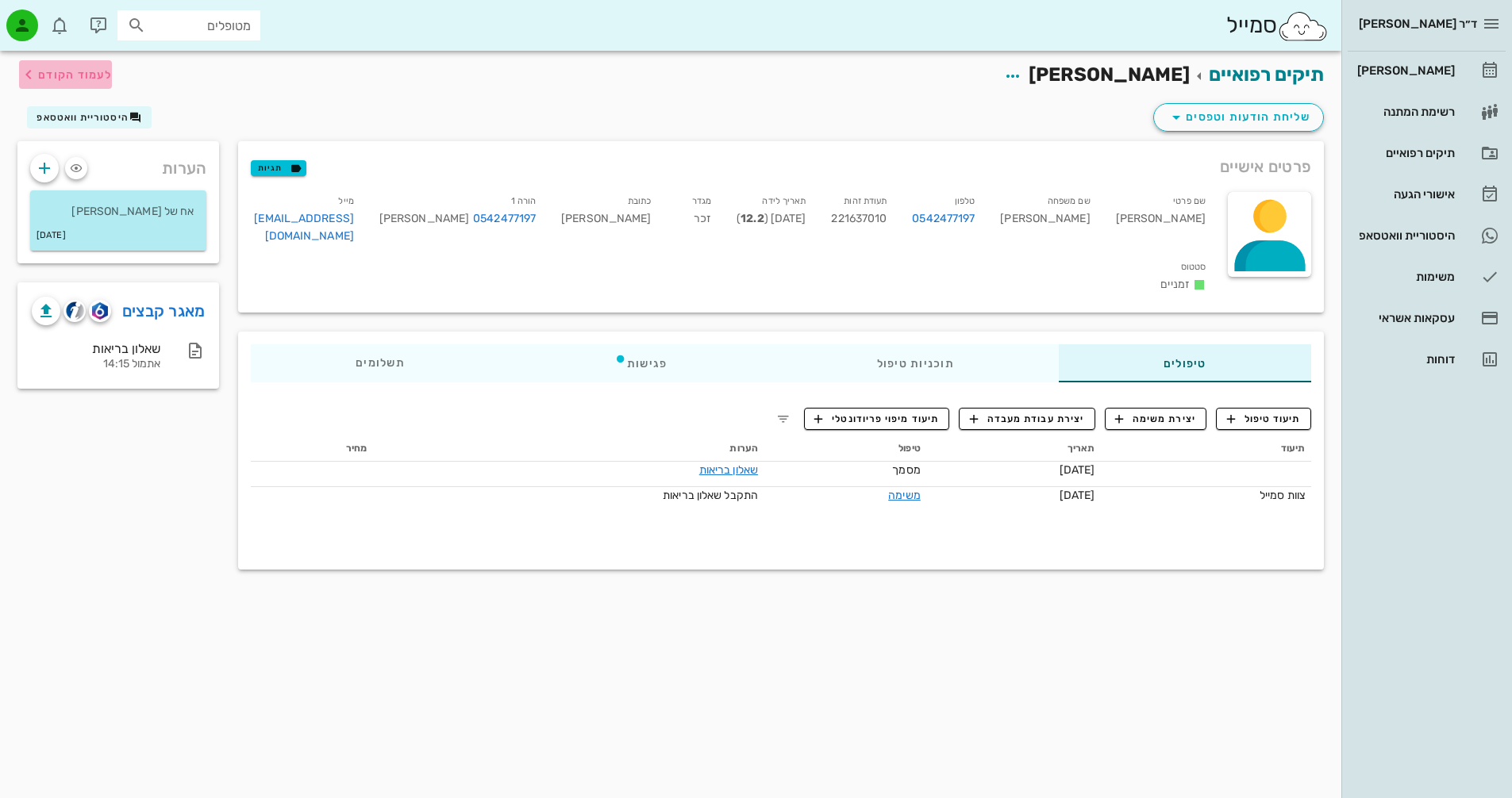
click at [60, 72] on span "לעמוד הקודם" at bounding box center [75, 75] width 74 height 13
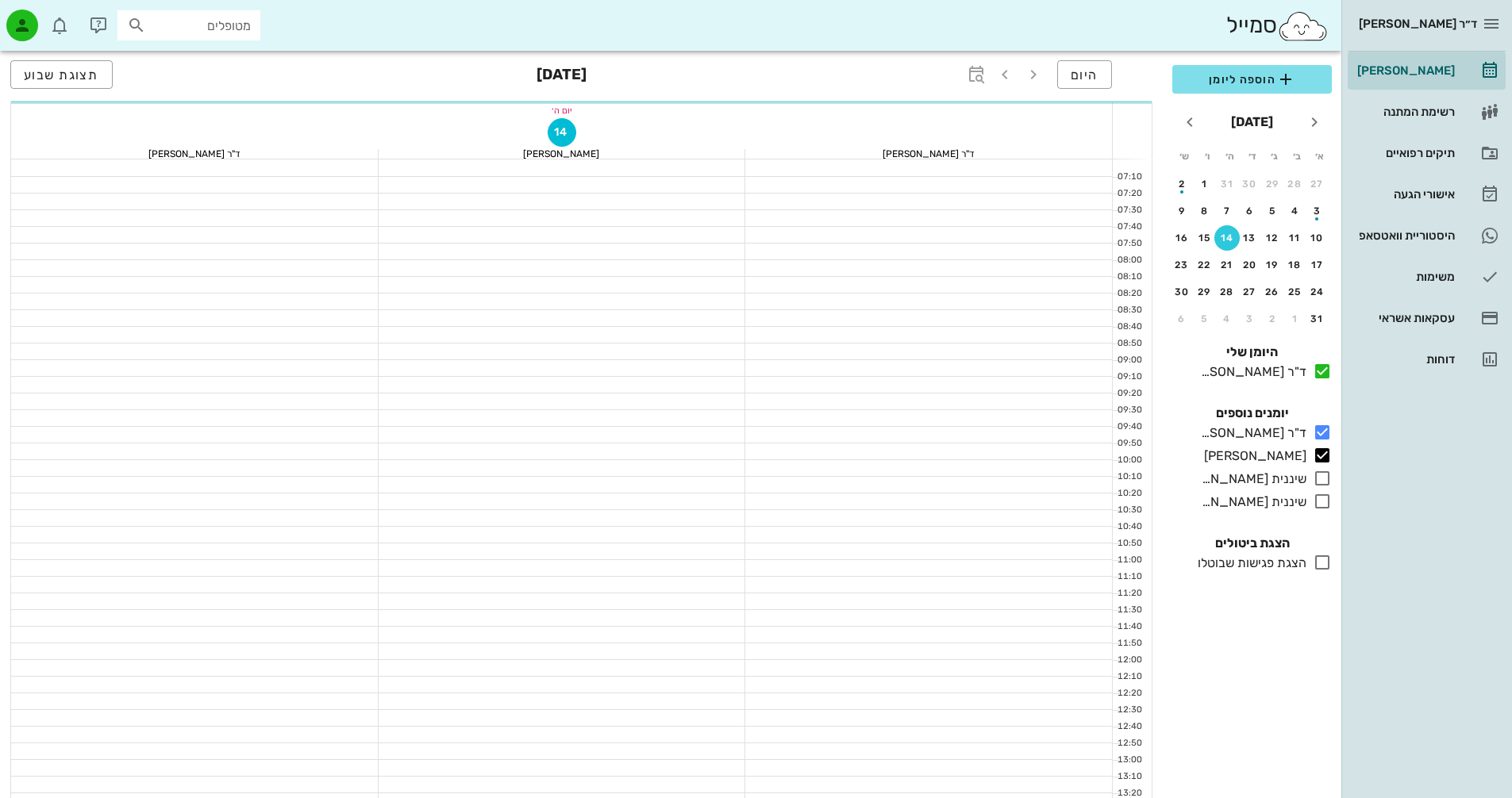
scroll to position [683, 0]
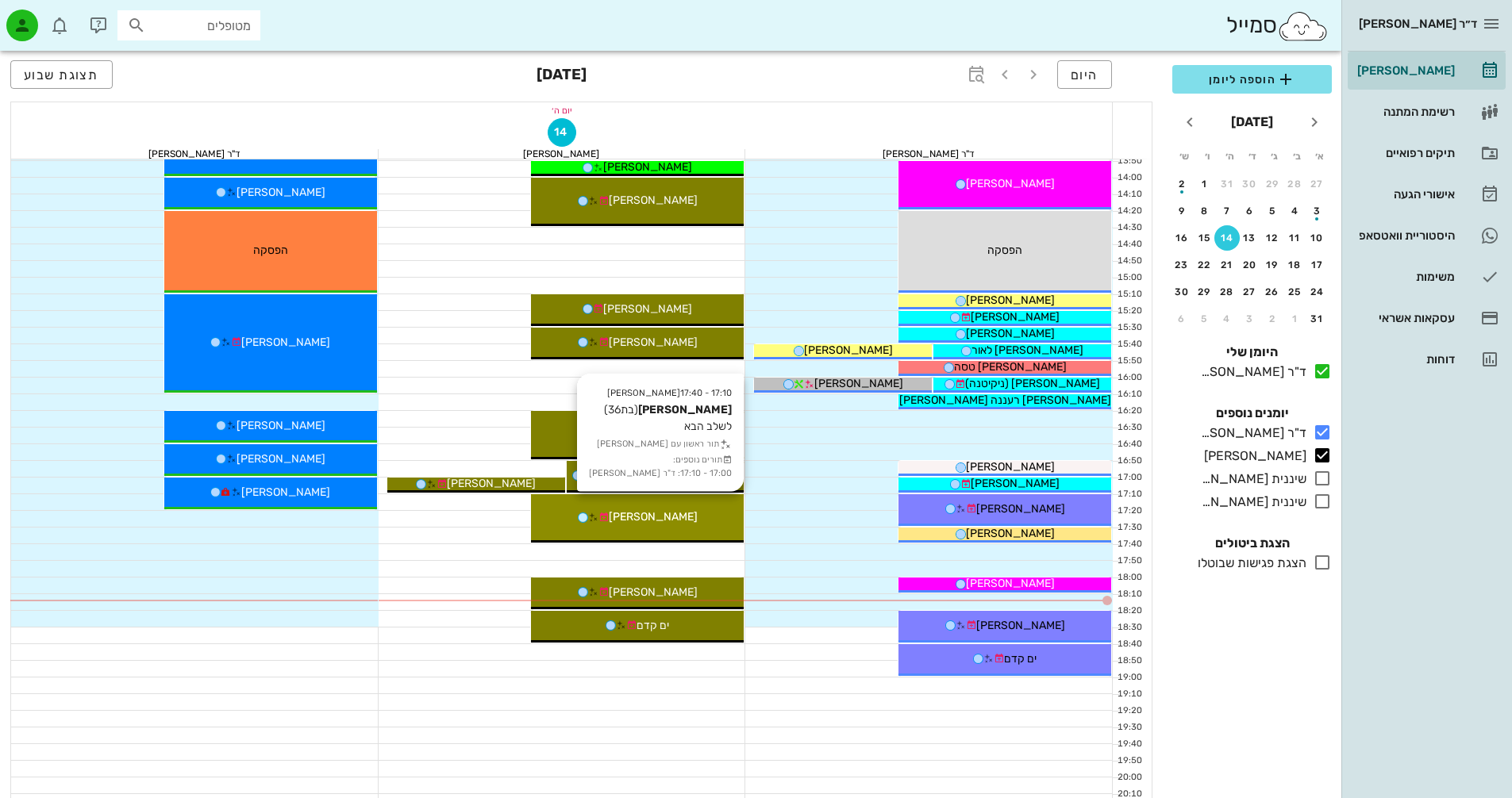
click at [690, 524] on div "[PERSON_NAME]" at bounding box center [637, 517] width 213 height 17
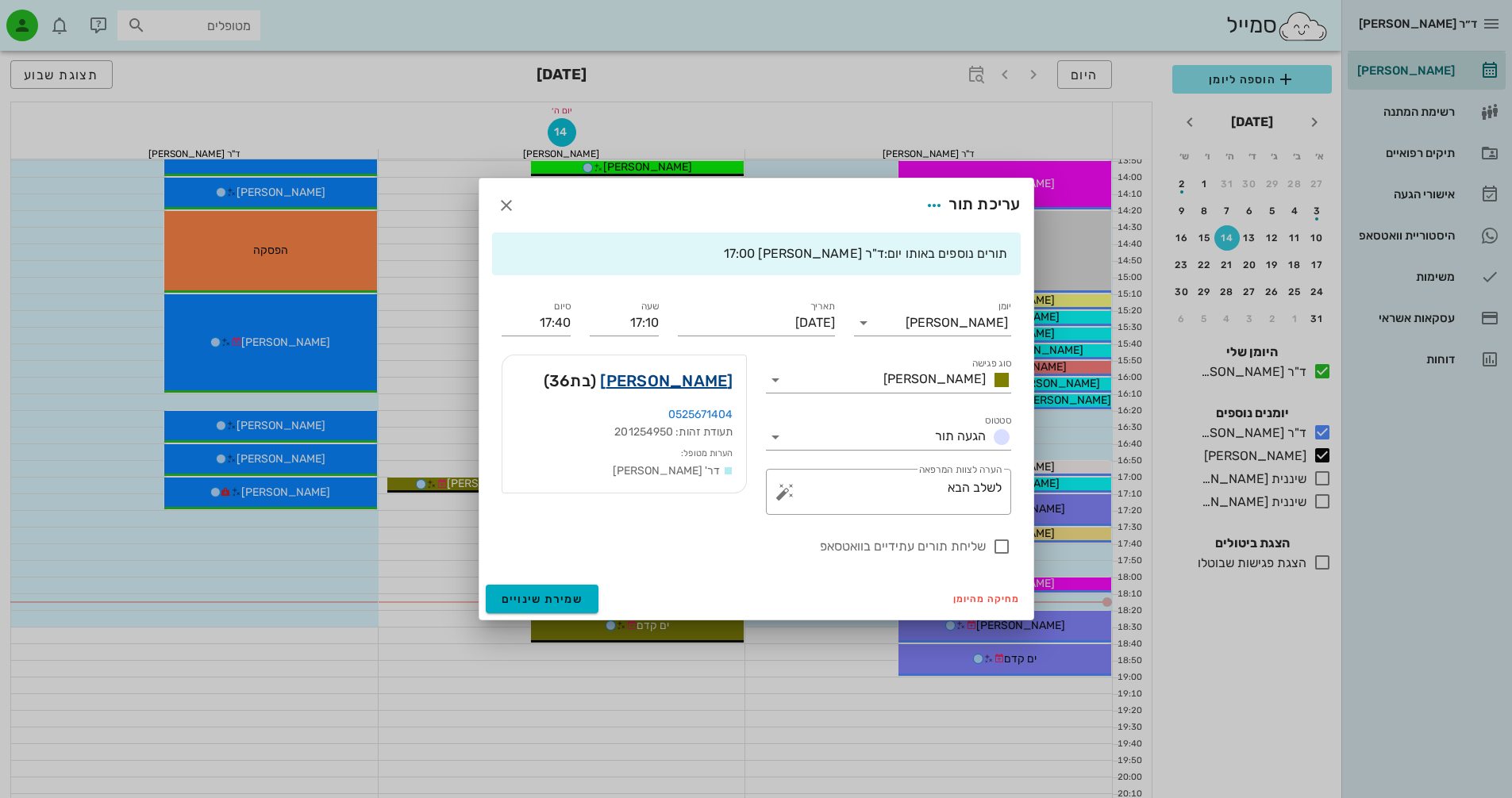
click at [692, 369] on link "[PERSON_NAME]" at bounding box center [666, 381] width 133 height 25
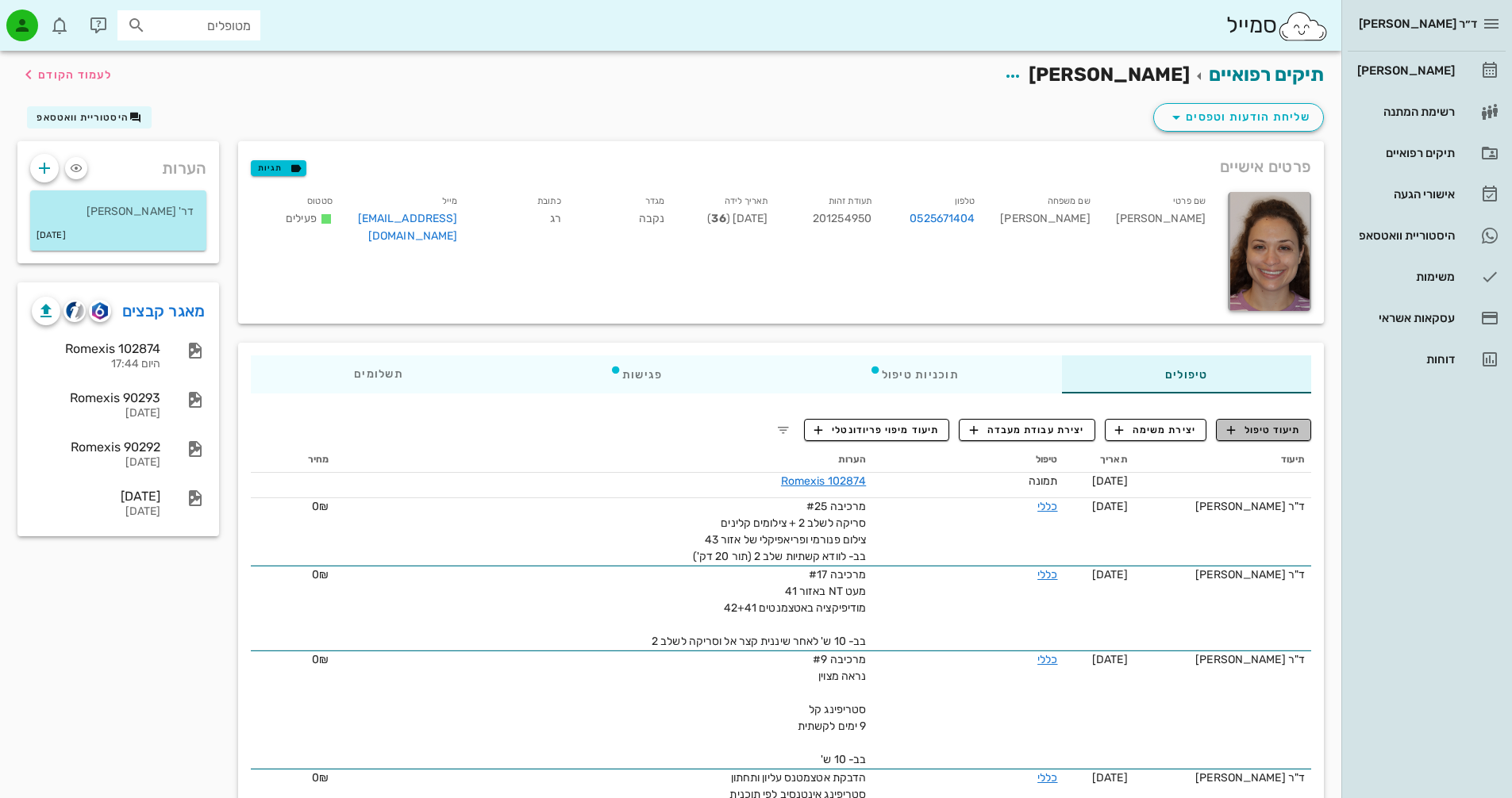
click at [1274, 432] on span "תיעוד טיפול" at bounding box center [1264, 430] width 74 height 14
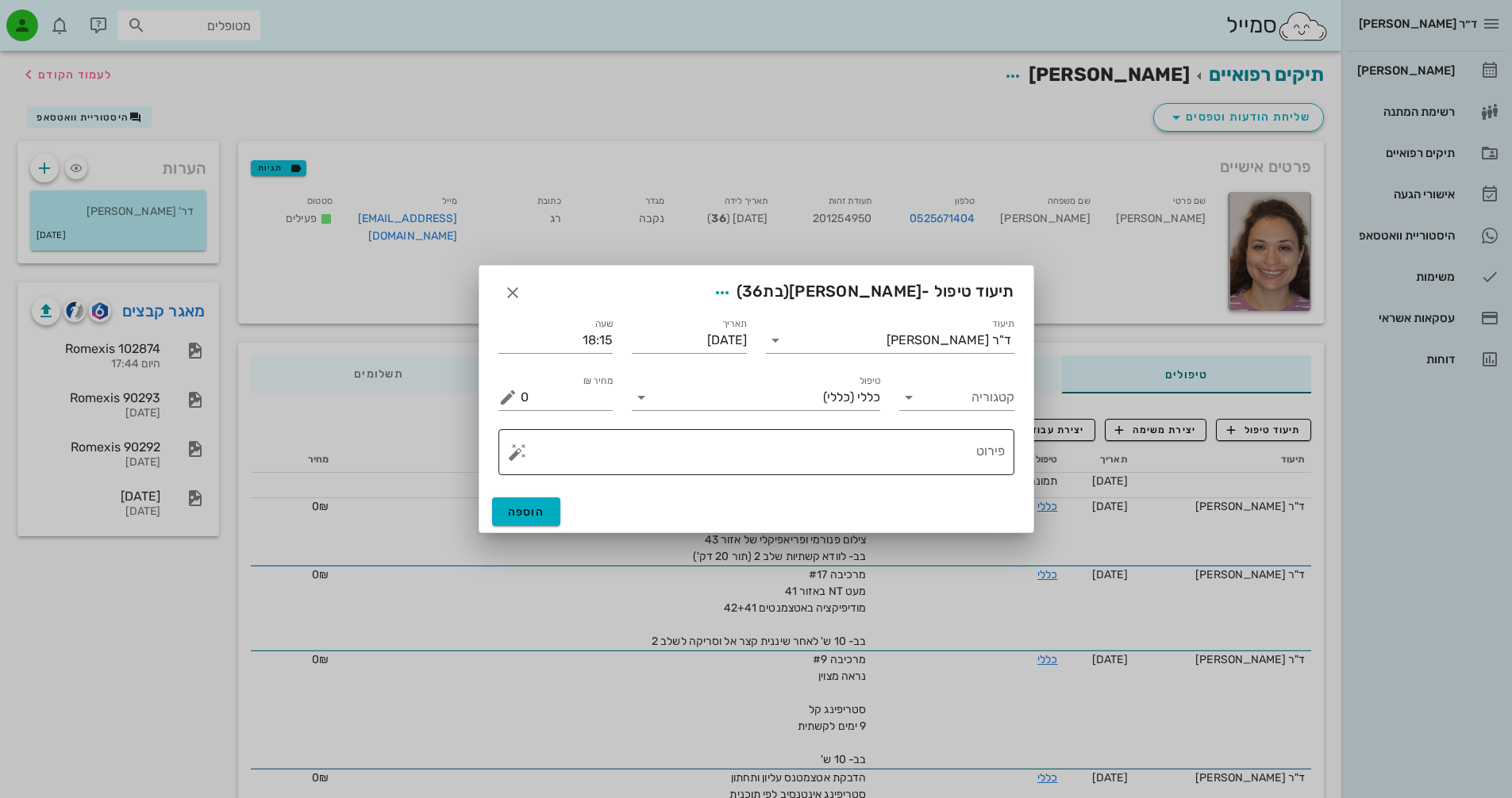
click at [937, 455] on textarea "פירוט" at bounding box center [762, 456] width 484 height 38
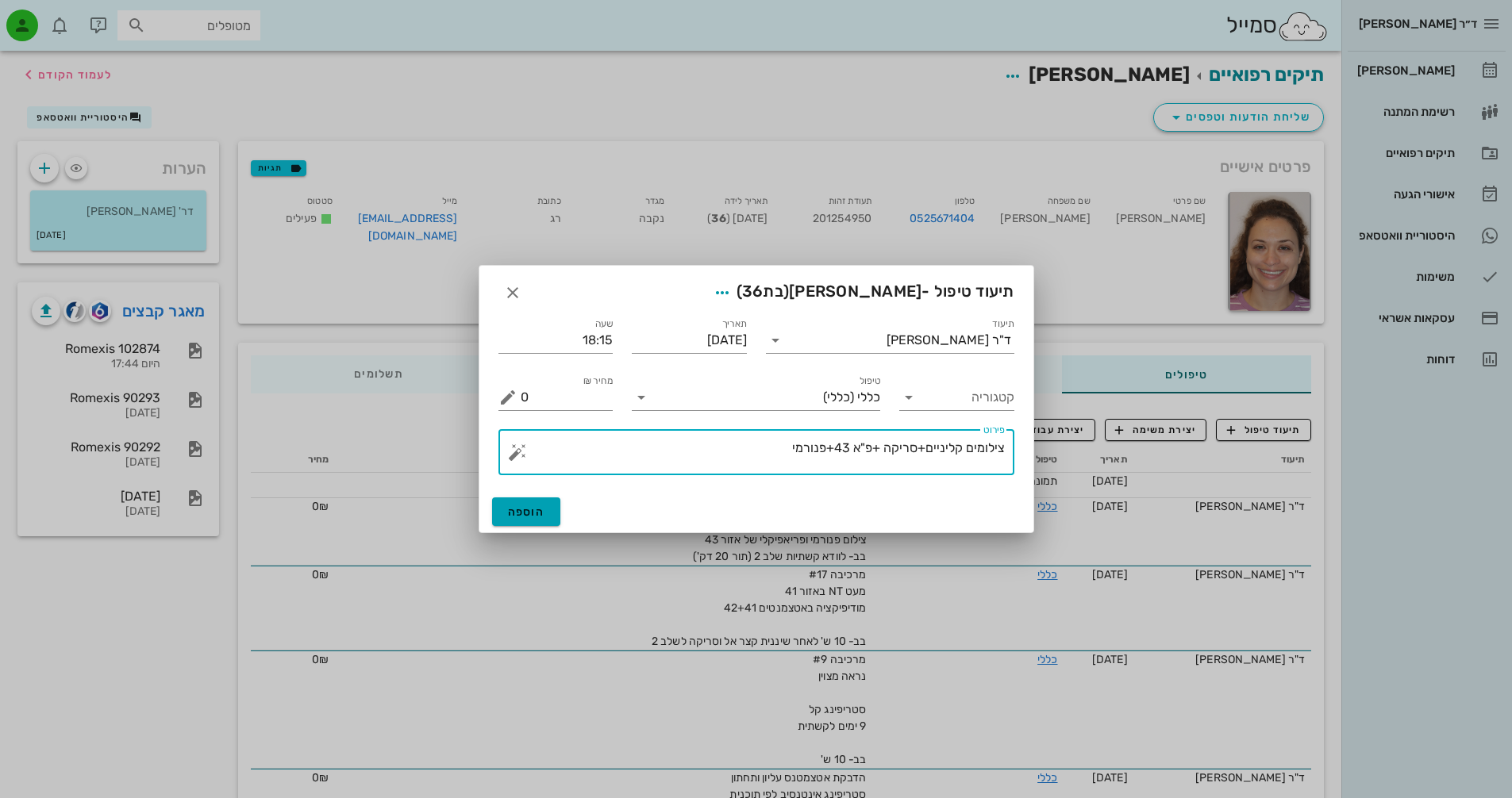
type textarea "צילומים קליניים+סריקה +פ"א 43+פנורמי"
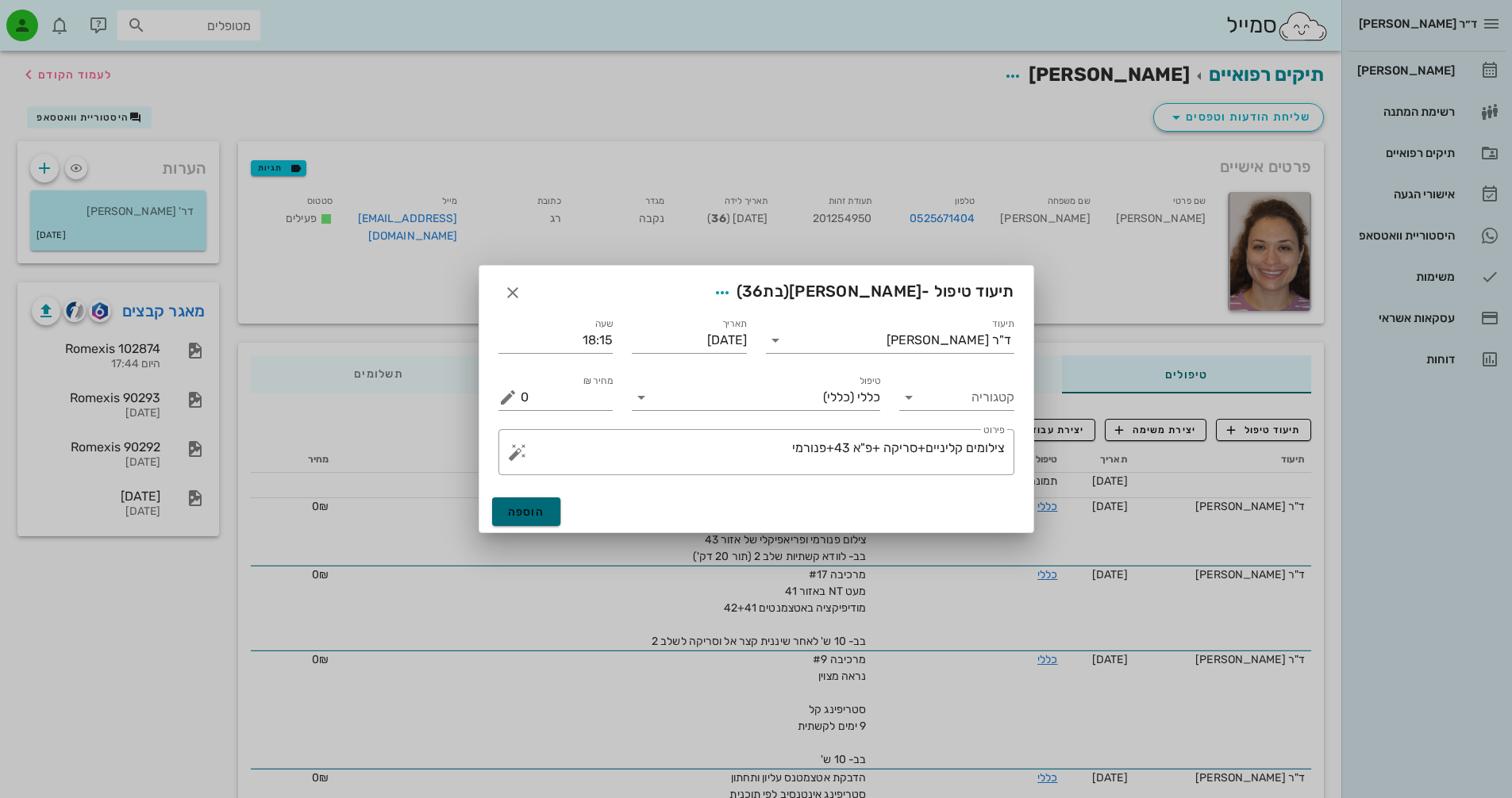
click at [527, 516] on span "הוספה" at bounding box center [527, 511] width 37 height 13
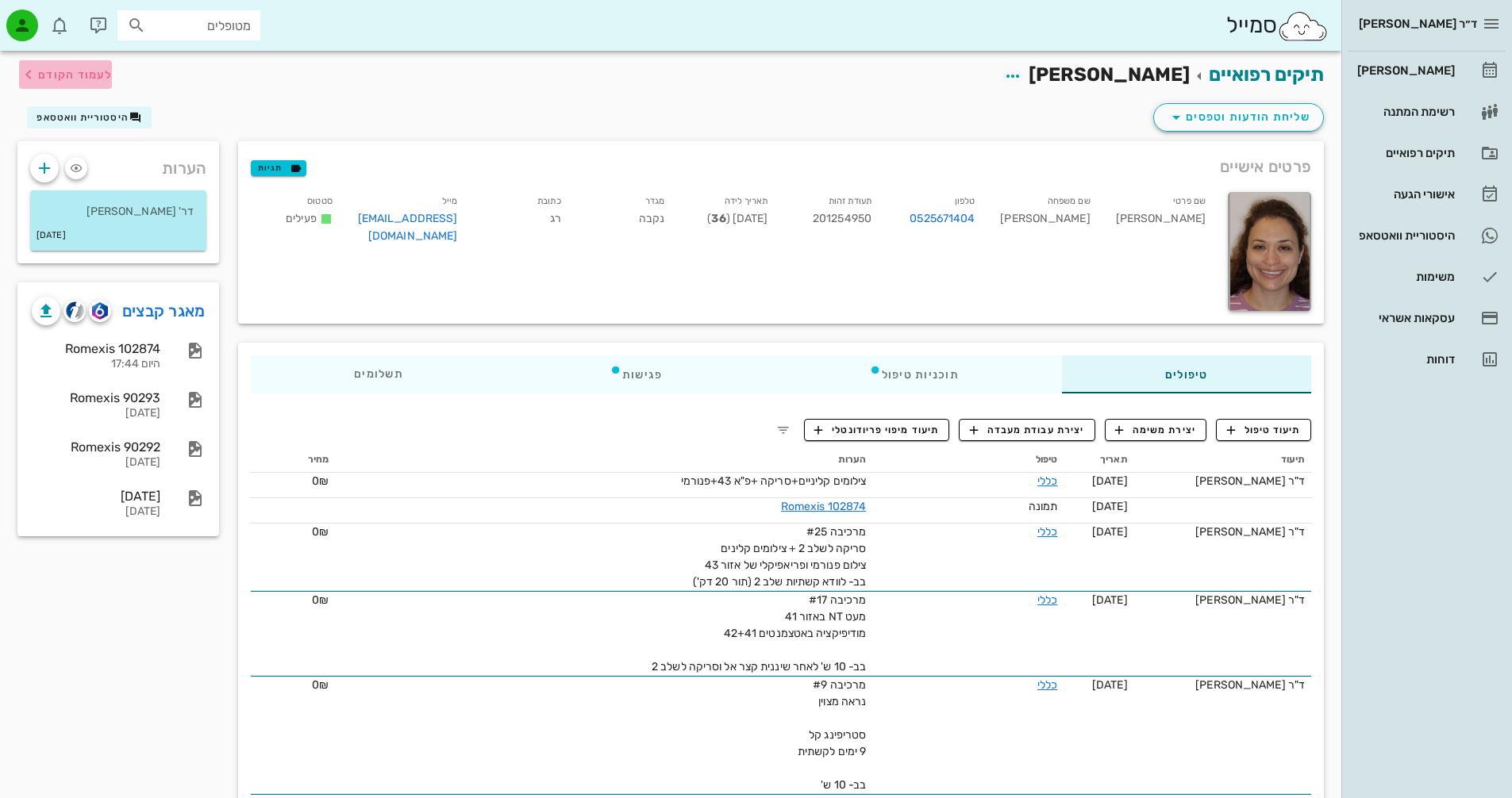
click at [69, 76] on span "לעמוד הקודם" at bounding box center [75, 75] width 74 height 13
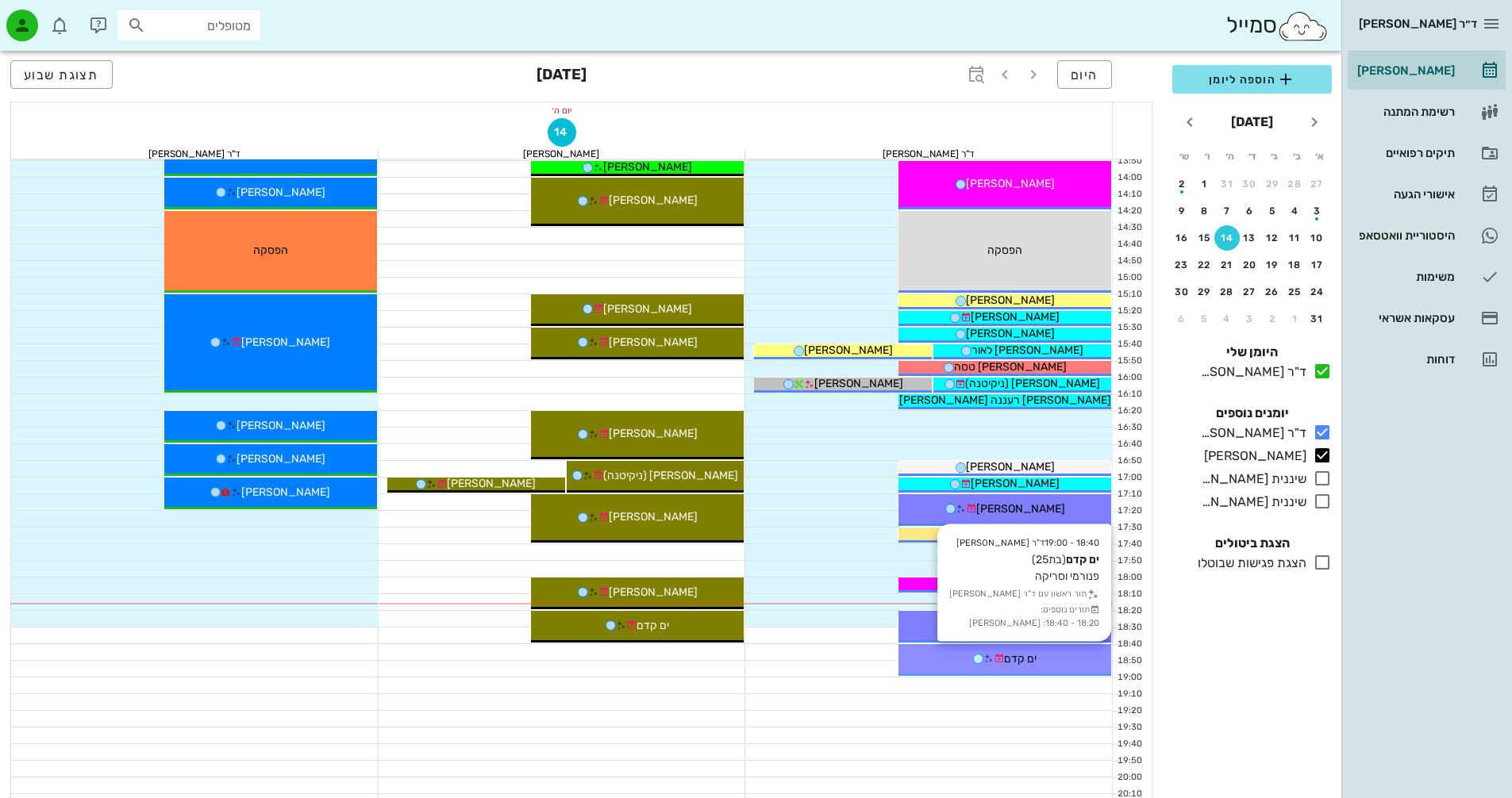
click at [1029, 653] on span "ים קדם" at bounding box center [1020, 658] width 33 height 13
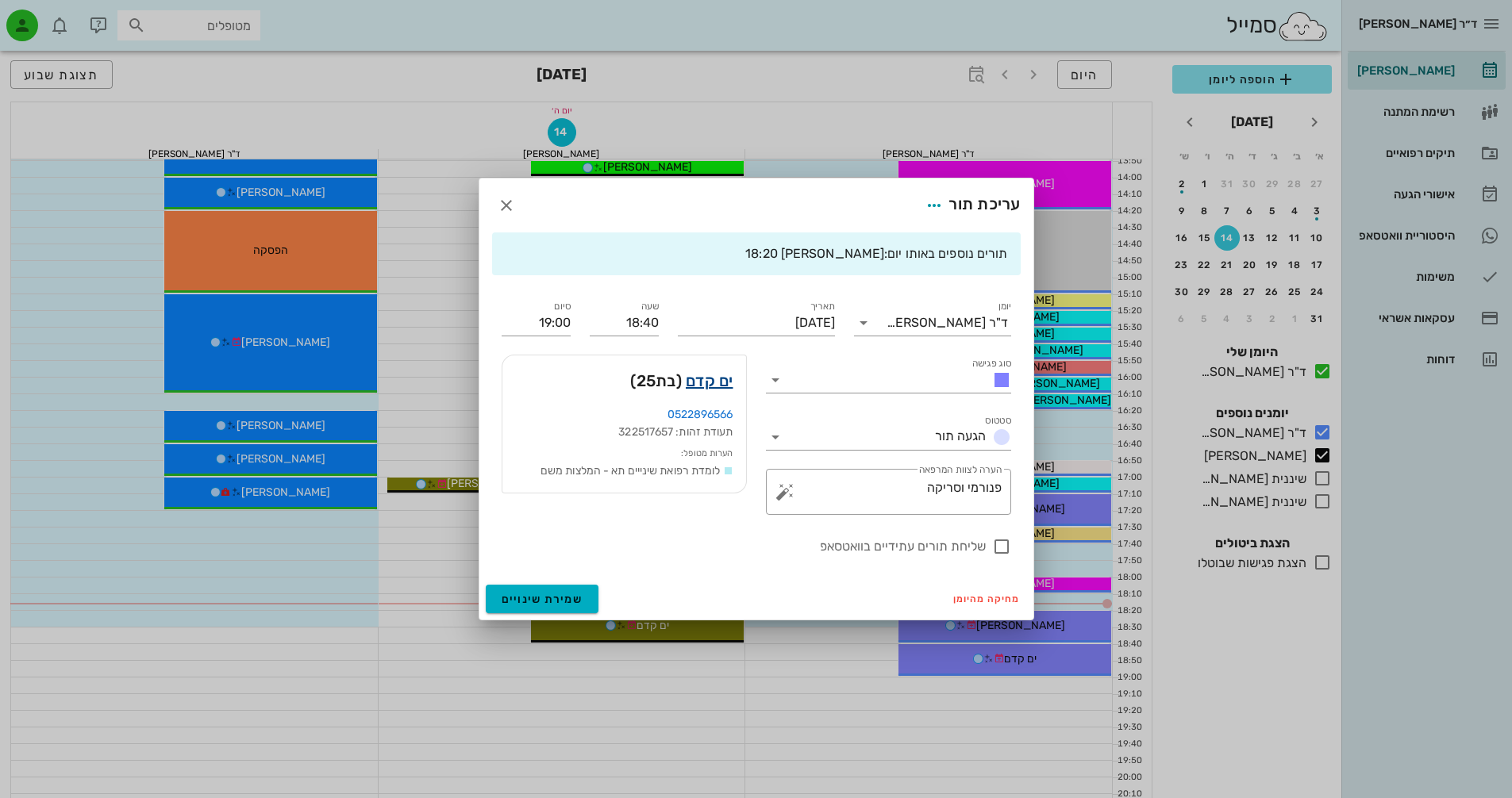
click at [714, 377] on link "ים קדם" at bounding box center [709, 381] width 47 height 25
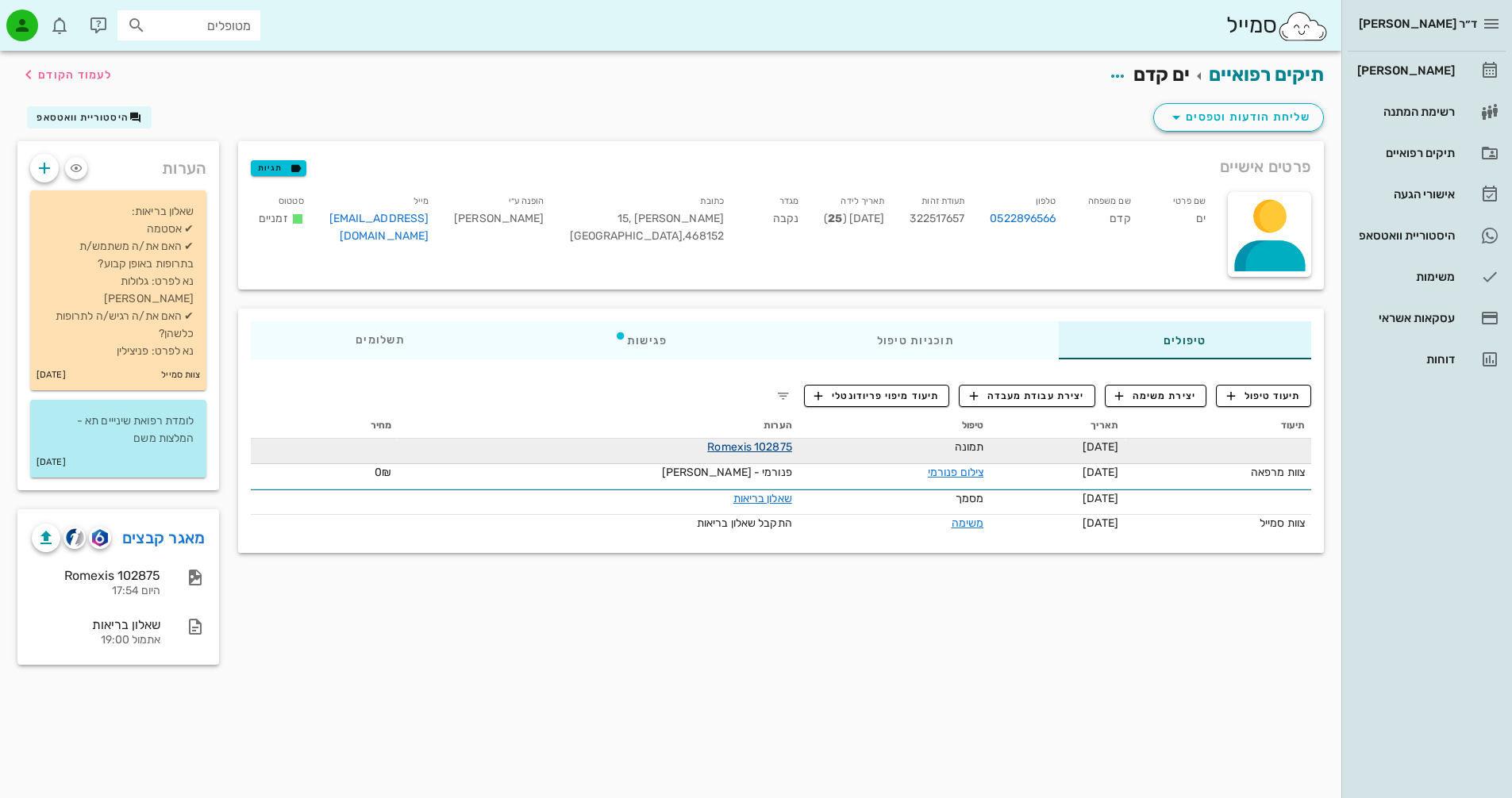
click at [708, 446] on link "Romexis 102875" at bounding box center [750, 446] width 84 height 13
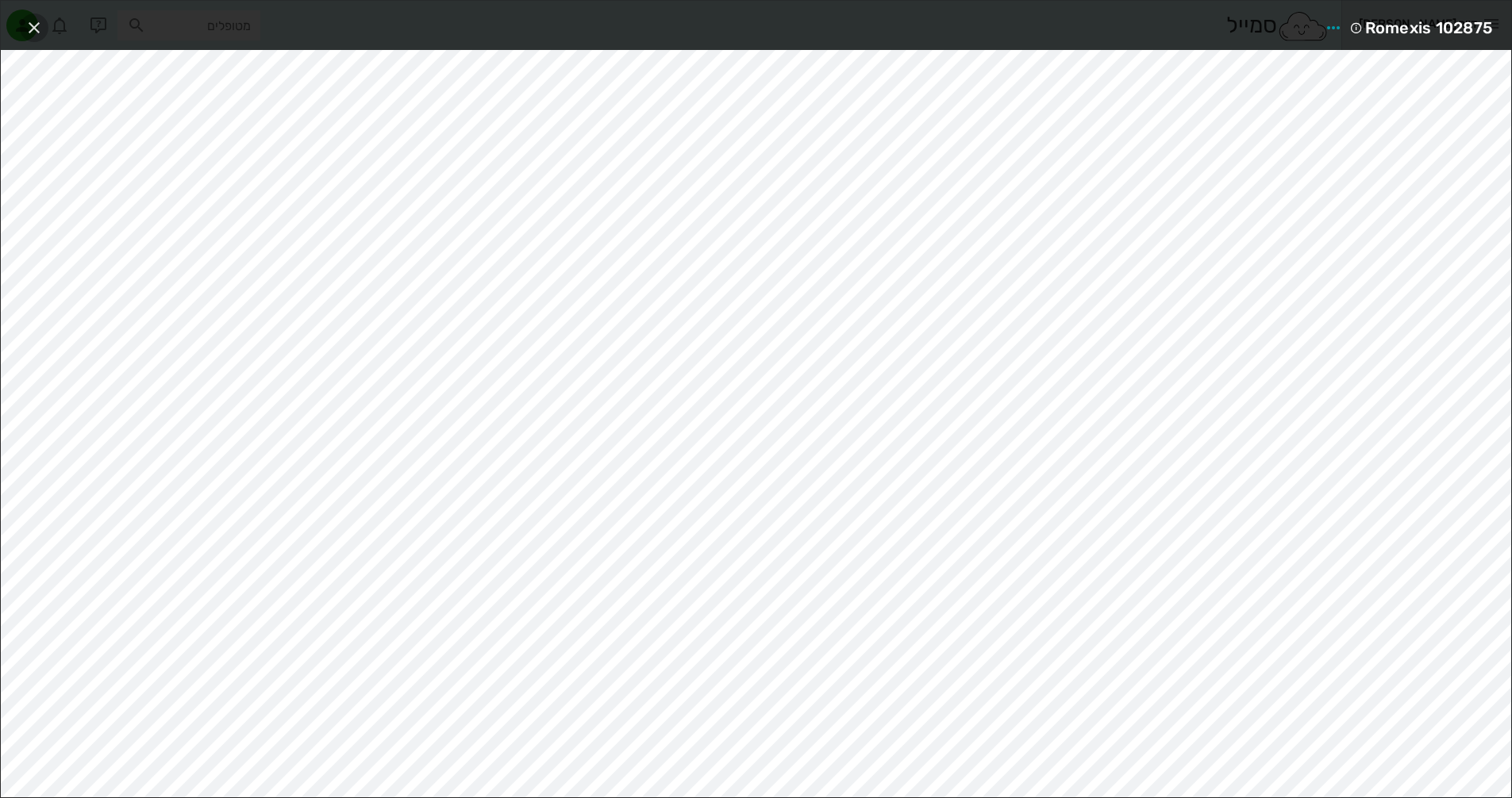
click at [37, 29] on icon "button" at bounding box center [34, 28] width 19 height 19
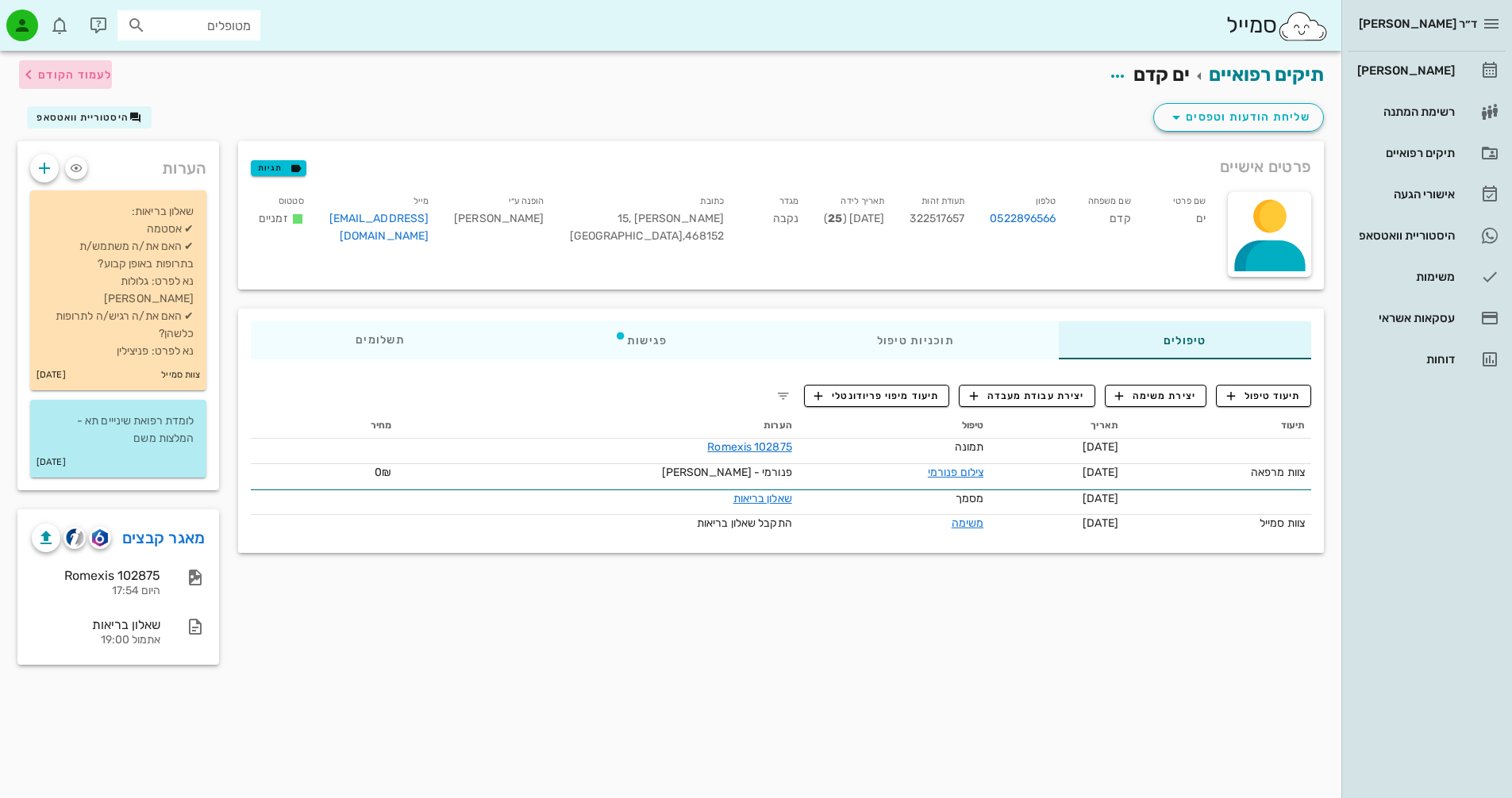
click at [74, 78] on span "לעמוד הקודם" at bounding box center [75, 75] width 74 height 13
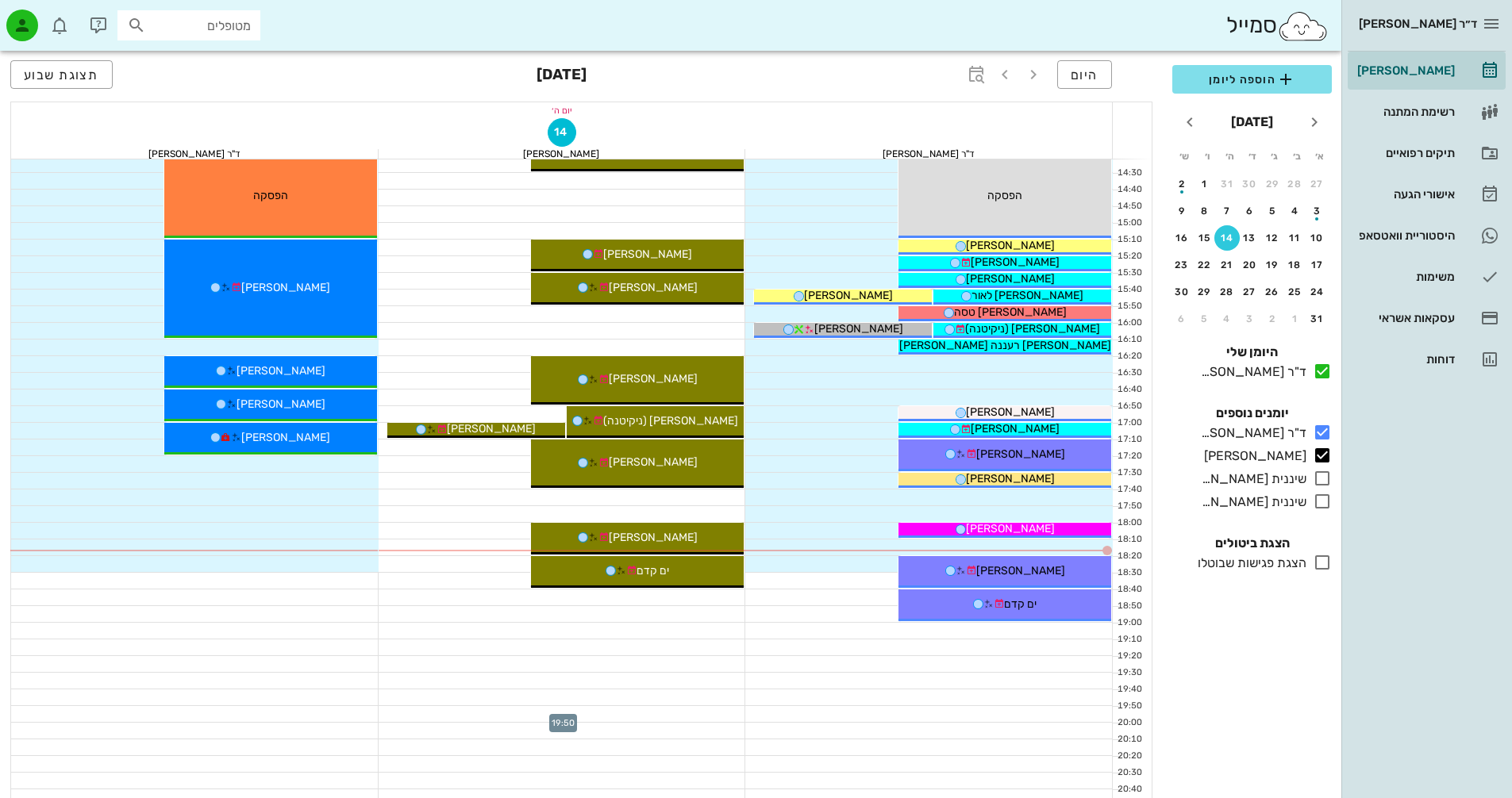
scroll to position [762, 0]
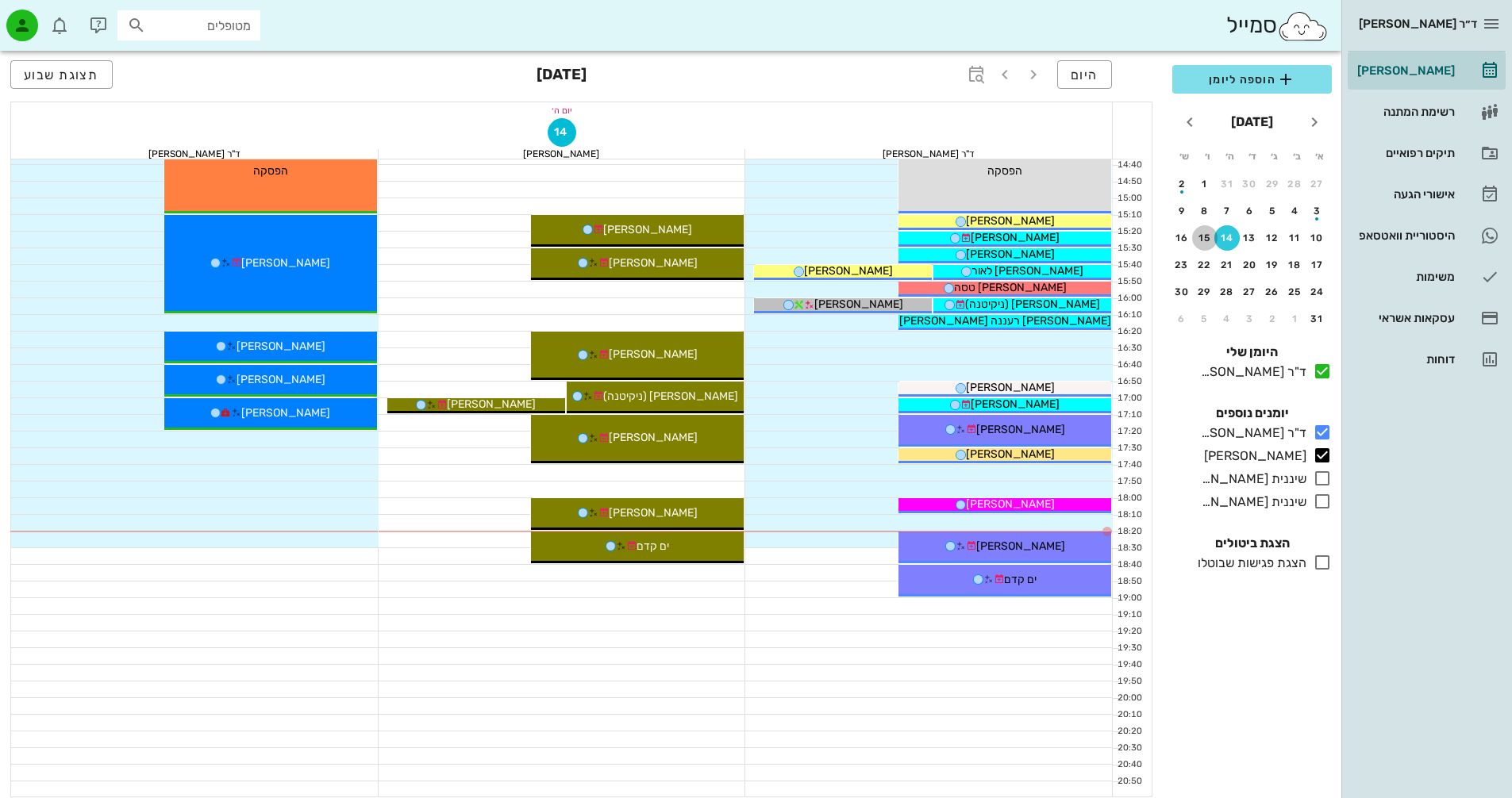
click at [1207, 241] on div "15" at bounding box center [1204, 238] width 25 height 11
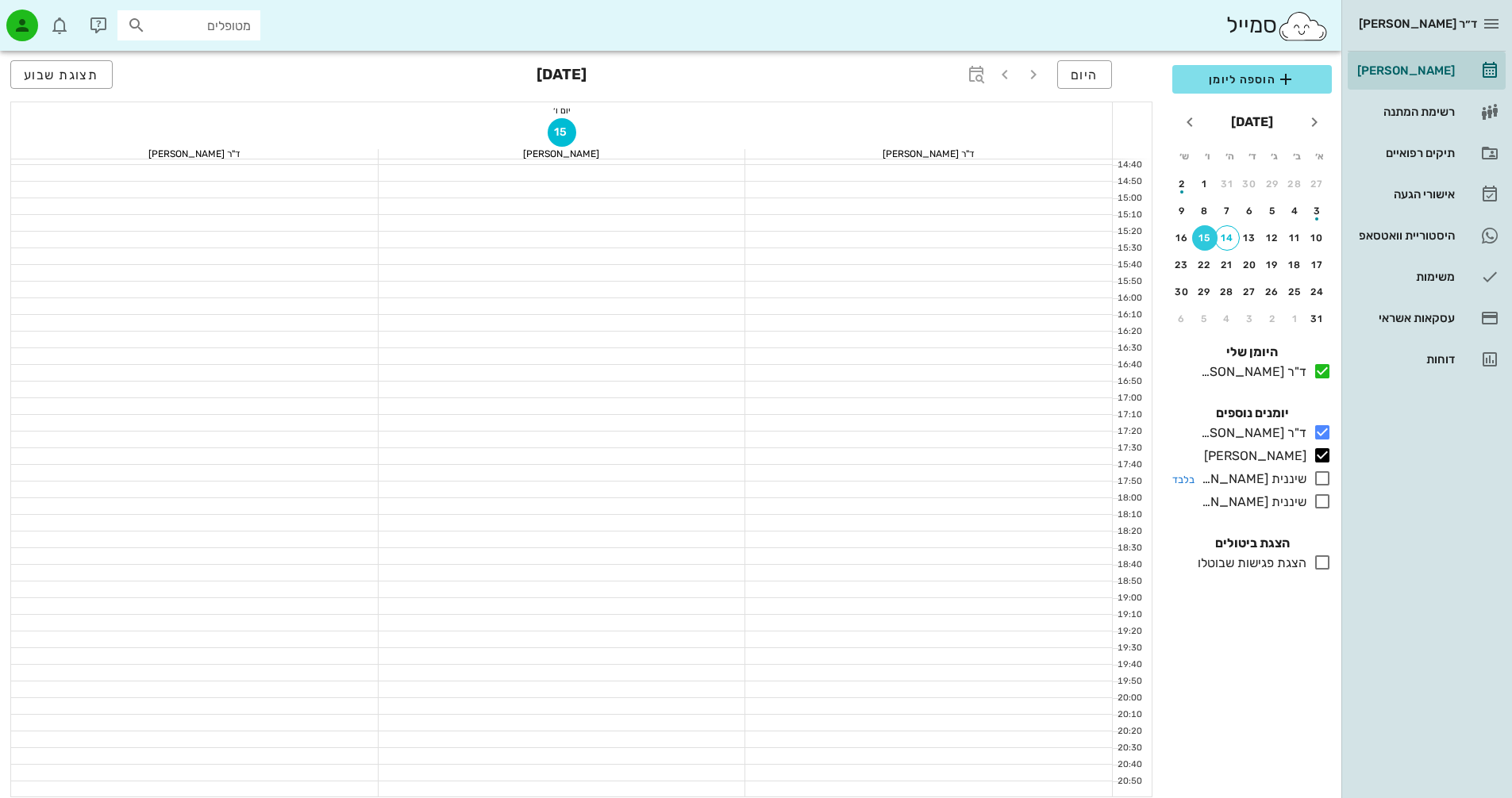
click at [1320, 484] on icon at bounding box center [1323, 479] width 19 height 19
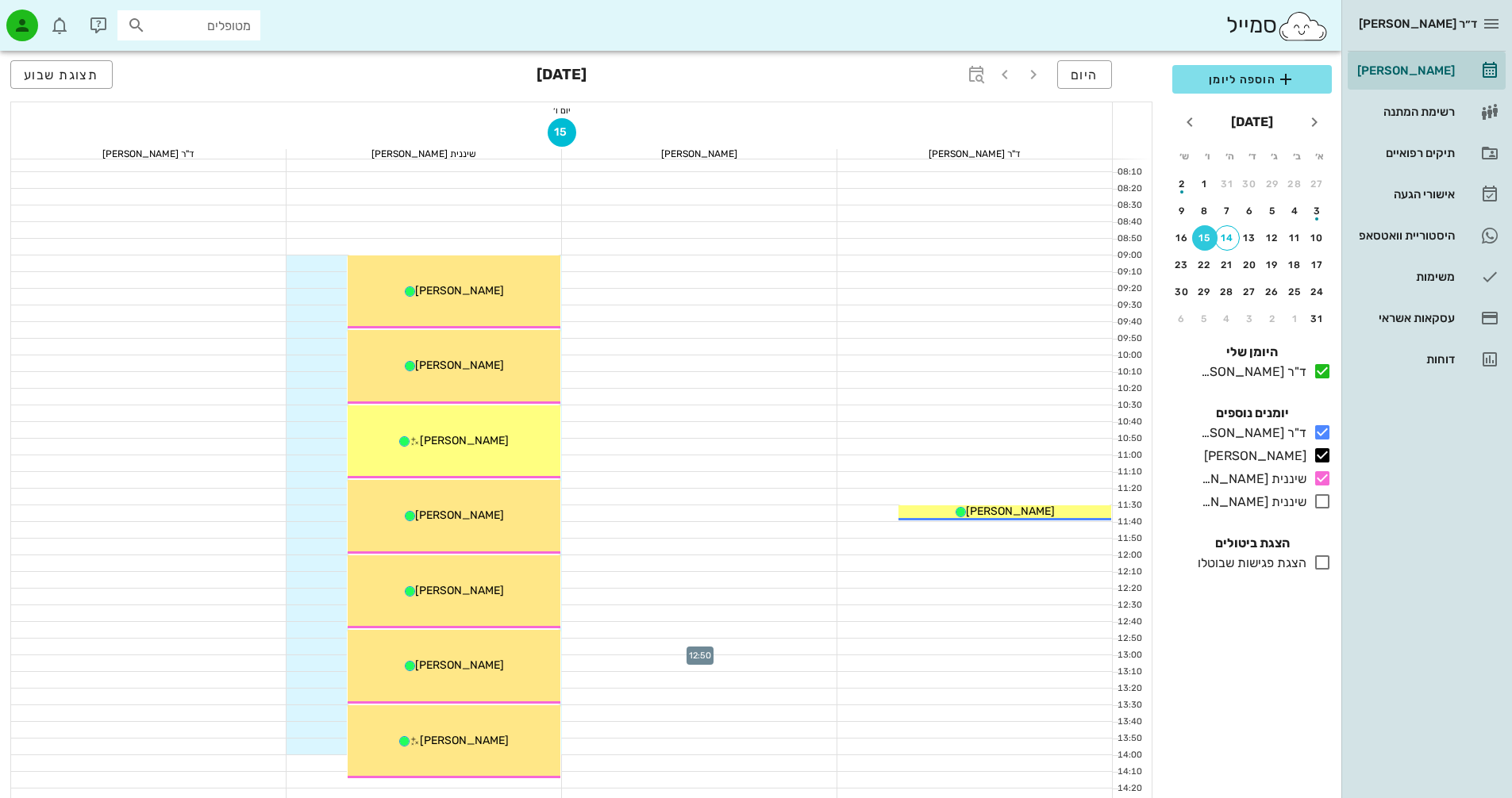
scroll to position [79, 0]
